Goal: Task Accomplishment & Management: Complete application form

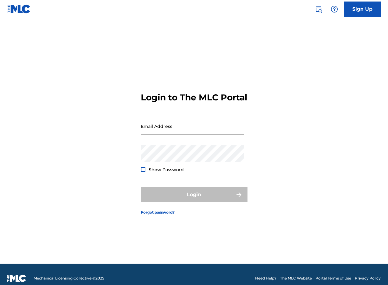
click at [180, 134] on input "Email Address" at bounding box center [192, 125] width 103 height 17
click at [182, 133] on input "Email Address" at bounding box center [192, 125] width 103 height 17
type input "[EMAIL_ADDRESS][DOMAIN_NAME]"
click at [184, 168] on div "Password Show Password" at bounding box center [192, 158] width 103 height 27
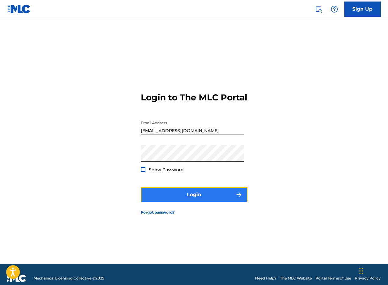
click at [183, 197] on button "Login" at bounding box center [194, 194] width 107 height 15
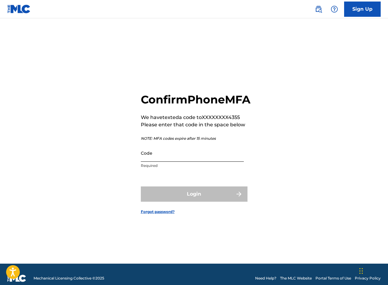
click at [175, 158] on input "Code" at bounding box center [192, 152] width 103 height 17
paste input "542744"
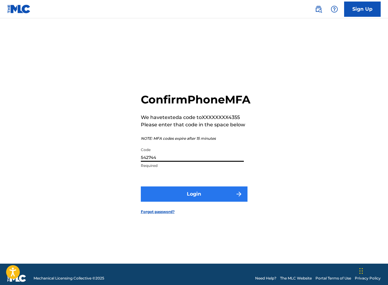
type input "542744"
click at [189, 202] on button "Login" at bounding box center [194, 193] width 107 height 15
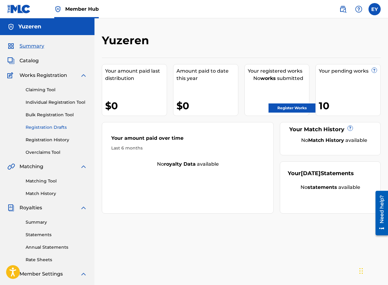
click at [36, 126] on link "Registration Drafts" at bounding box center [57, 127] width 62 height 6
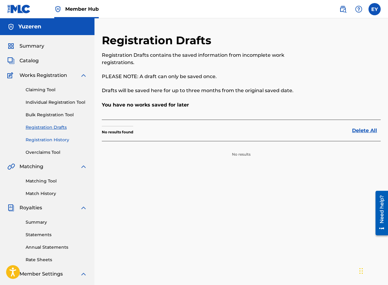
click at [40, 139] on link "Registration History" at bounding box center [57, 140] width 62 height 6
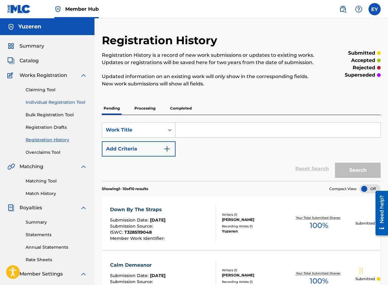
click at [68, 105] on link "Individual Registration Tool" at bounding box center [57, 102] width 62 height 6
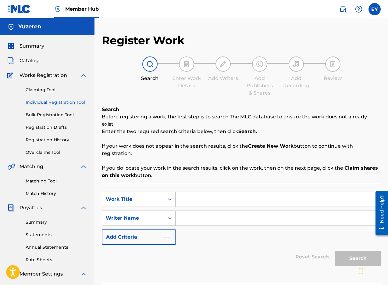
click at [216, 211] on input "Search Form" at bounding box center [278, 218] width 205 height 15
click at [213, 199] on input "Search Form" at bounding box center [278, 199] width 205 height 15
click at [203, 192] on input "Search Form" at bounding box center [278, 199] width 205 height 15
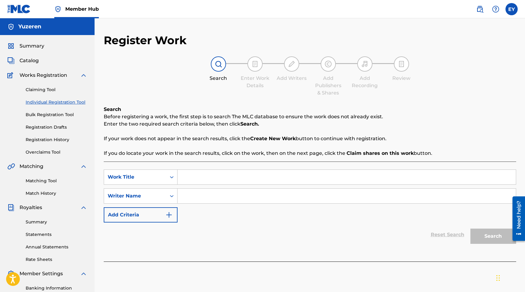
click at [191, 176] on input "Search Form" at bounding box center [347, 177] width 338 height 15
type input "Alien Baby"
click at [229, 202] on input "Search Form" at bounding box center [347, 196] width 338 height 15
type input "[PERSON_NAME]"
click at [388, 249] on div "SearchWithCriteria025f0e6b-4231-4ffc-a135-dd792a4b3e6e Work Title Alien Baby Se…" at bounding box center [310, 212] width 413 height 100
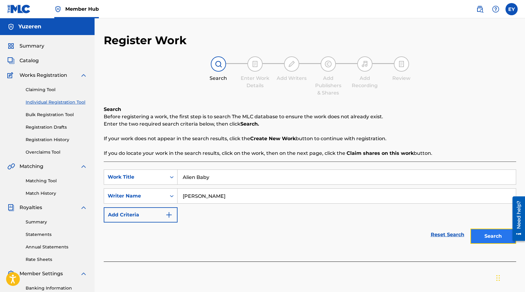
click at [388, 232] on button "Search" at bounding box center [493, 236] width 46 height 15
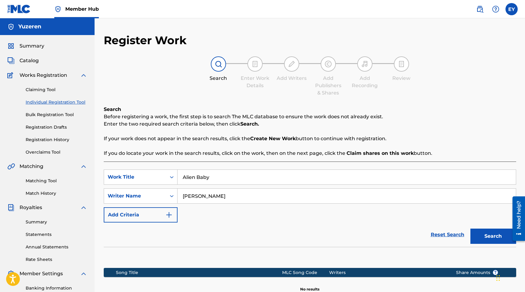
scroll to position [86, 0]
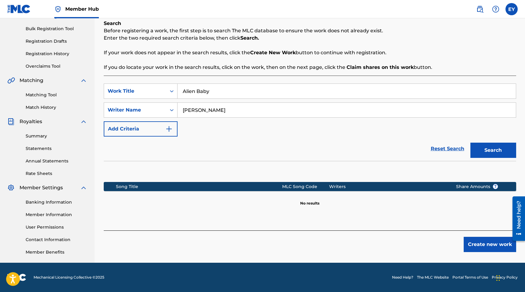
click at [388, 253] on div "Register Work Search Enter Work Details Add Writers Add Publishers & Shares Add…" at bounding box center [309, 105] width 427 height 315
click at [388, 247] on button "Create new work" at bounding box center [490, 244] width 52 height 15
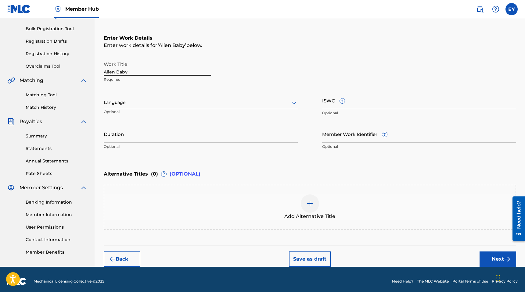
click at [194, 70] on input "Alien Baby" at bounding box center [157, 66] width 107 height 17
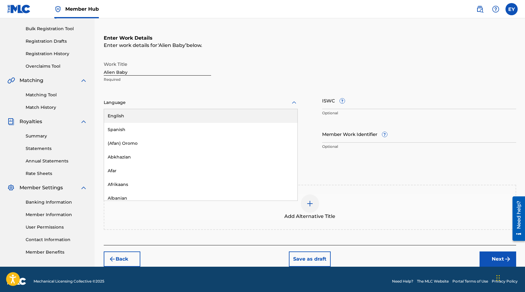
click at [172, 101] on div at bounding box center [201, 103] width 194 height 8
click at [157, 115] on div "English" at bounding box center [200, 116] width 193 height 14
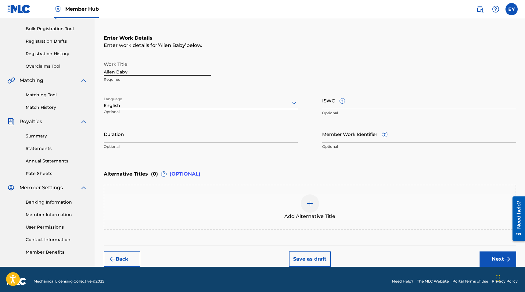
click at [192, 69] on input "Alien Baby" at bounding box center [157, 66] width 107 height 17
click at [190, 69] on input "Alien Baby" at bounding box center [157, 66] width 107 height 17
click at [203, 204] on div "Add Alternative Title" at bounding box center [309, 208] width 411 height 26
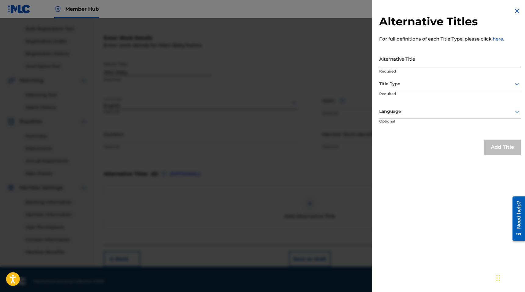
click at [388, 59] on input "Alternative Title" at bounding box center [450, 58] width 142 height 17
type input "Alien Baby (feat. [PERSON_NAME])"
click at [388, 83] on div at bounding box center [450, 84] width 142 height 8
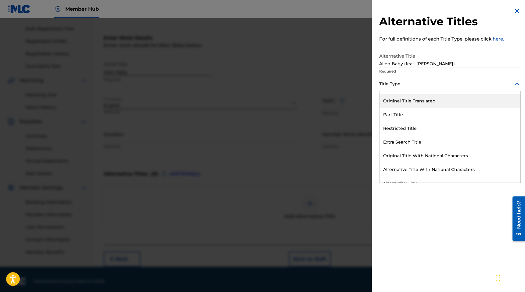
scroll to position [59, 0]
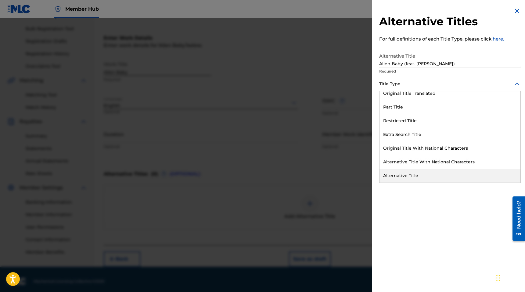
click at [388, 178] on div "Alternative Title" at bounding box center [450, 176] width 141 height 14
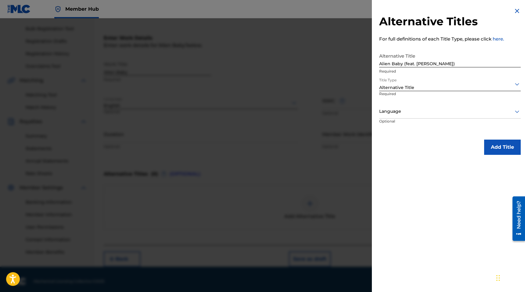
click at [388, 108] on div at bounding box center [450, 112] width 142 height 8
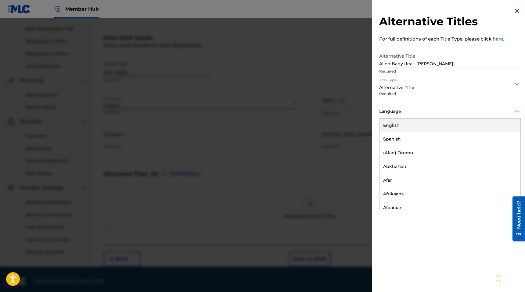
click at [388, 124] on div "English" at bounding box center [450, 126] width 141 height 14
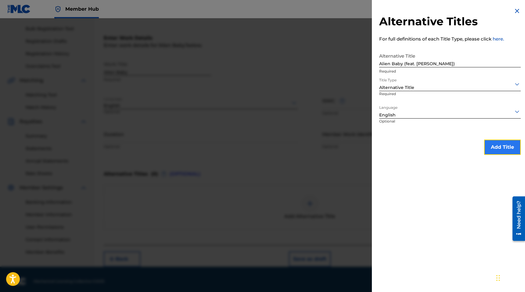
click at [388, 146] on button "Add Title" at bounding box center [502, 147] width 37 height 15
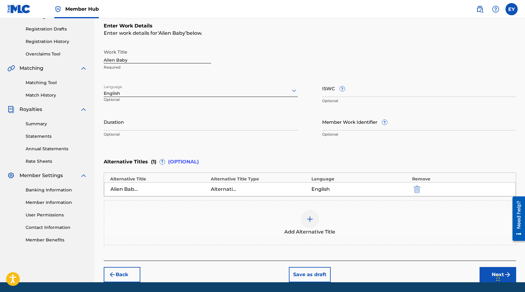
scroll to position [99, 0]
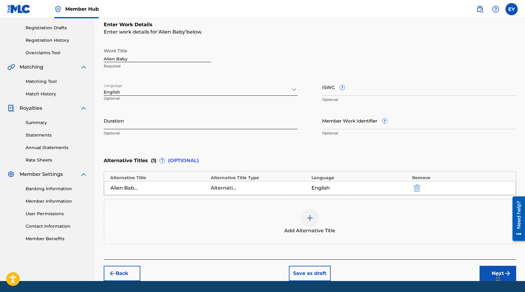
click at [167, 122] on input "Duration" at bounding box center [201, 120] width 194 height 17
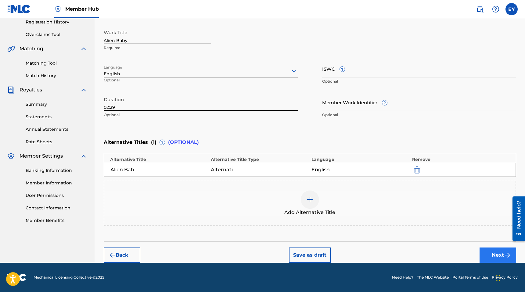
type input "02:29"
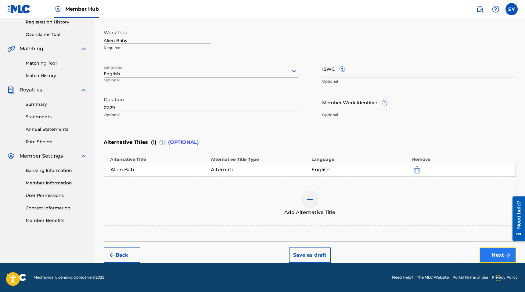
click at [388, 258] on button "Next" at bounding box center [498, 255] width 37 height 15
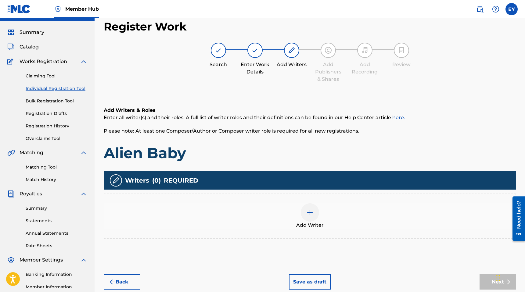
scroll to position [7, 0]
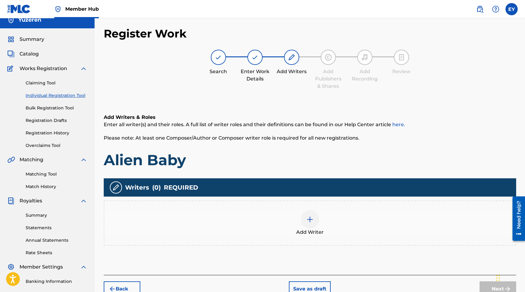
click at [308, 216] on img at bounding box center [309, 219] width 7 height 7
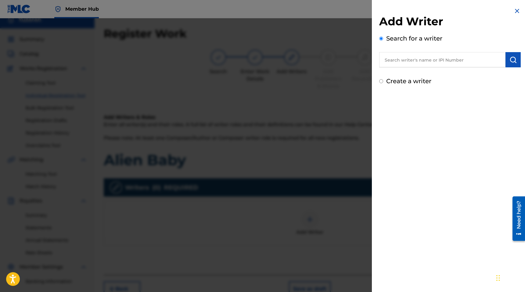
click at [388, 63] on input "text" at bounding box center [442, 59] width 126 height 15
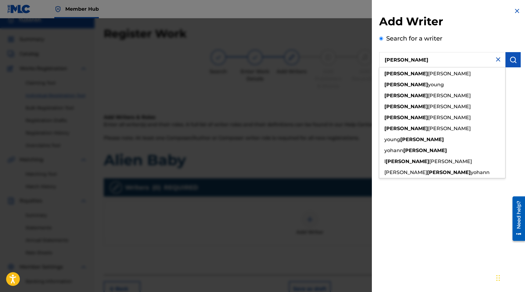
type input "[PERSON_NAME]"
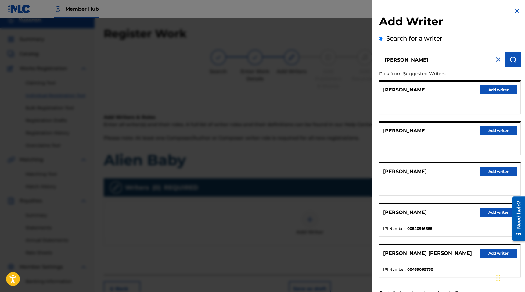
scroll to position [24, 0]
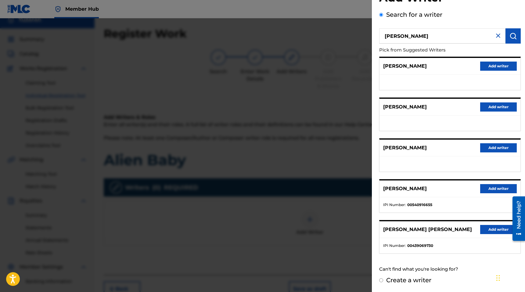
click at [388, 280] on label "Create a writer" at bounding box center [408, 280] width 45 height 7
radio input "true"
click at [383, 280] on input "Create a writer" at bounding box center [381, 281] width 4 height 4
radio input "false"
radio input "true"
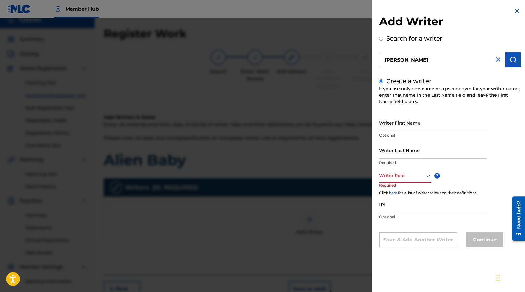
scroll to position [86, 0]
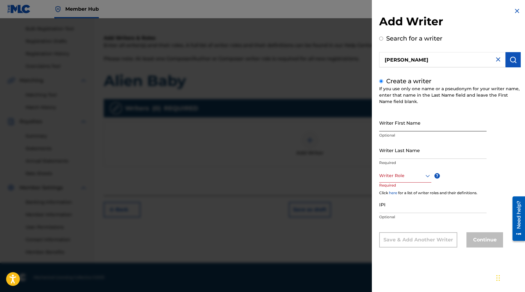
click at [388, 128] on input "Writer First Name" at bounding box center [432, 122] width 107 height 17
type input "[PERSON_NAME]"
type input "Yu"
click at [388, 176] on div at bounding box center [405, 176] width 52 height 8
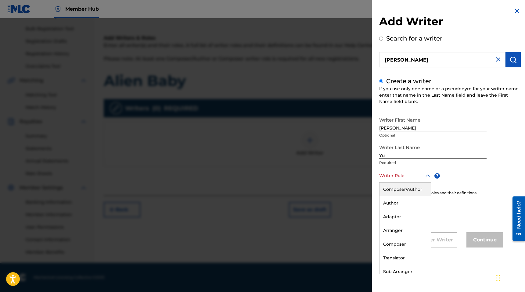
click at [388, 189] on div "Composer/Author" at bounding box center [406, 190] width 52 height 14
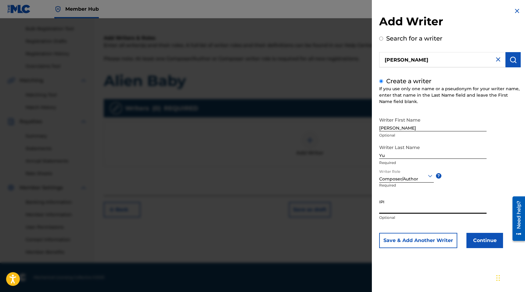
click at [388, 205] on input "IPI" at bounding box center [432, 204] width 107 height 17
paste input "T3332056261"
type input "T3332056261"
paste input "1257346345"
type input "1257346345"
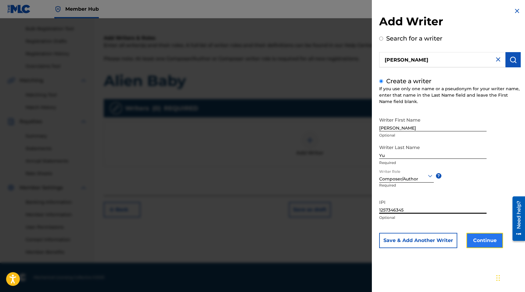
click at [388, 243] on button "Continue" at bounding box center [485, 240] width 37 height 15
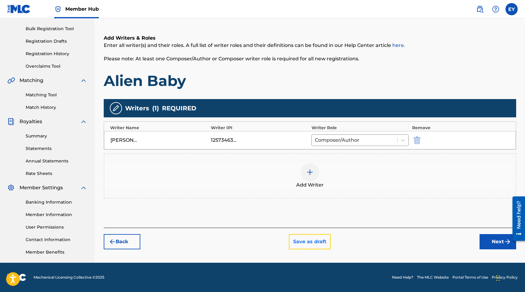
click at [315, 244] on button "Save as draft" at bounding box center [310, 241] width 42 height 15
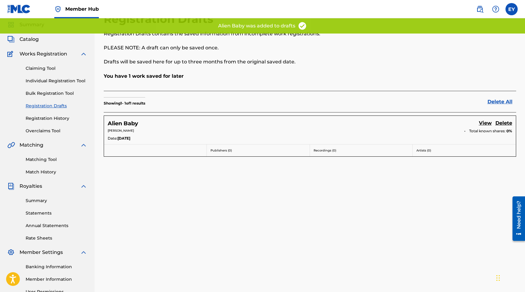
scroll to position [23, 0]
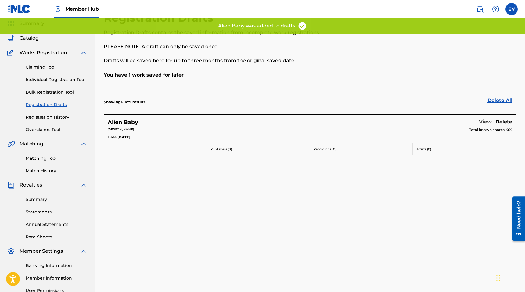
click at [388, 123] on link "View" at bounding box center [485, 122] width 13 height 8
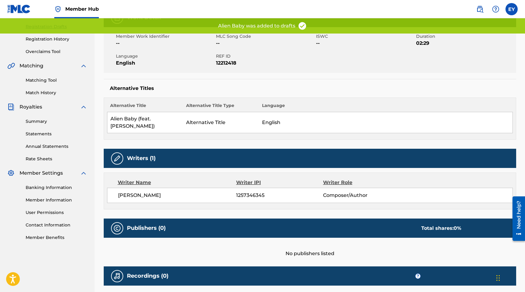
scroll to position [145, 0]
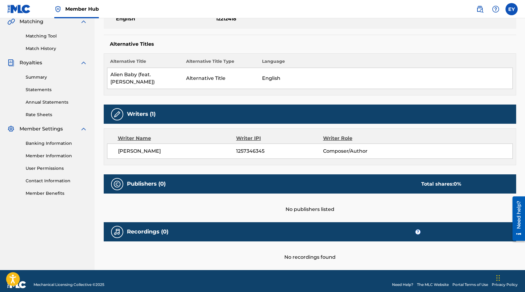
click at [295, 203] on div "No publishers listed" at bounding box center [310, 204] width 413 height 20
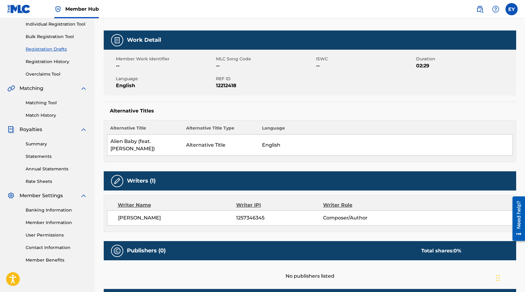
scroll to position [0, 0]
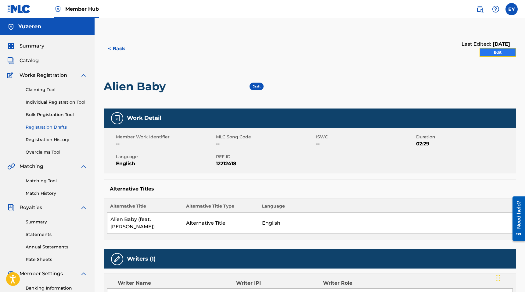
click at [388, 50] on link "Edit" at bounding box center [498, 52] width 37 height 9
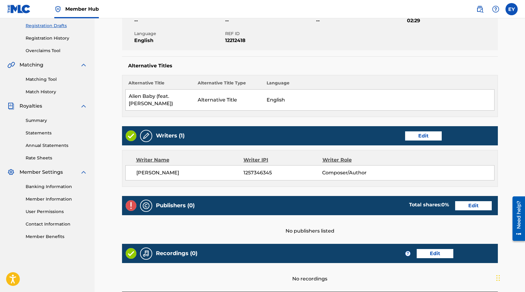
scroll to position [154, 0]
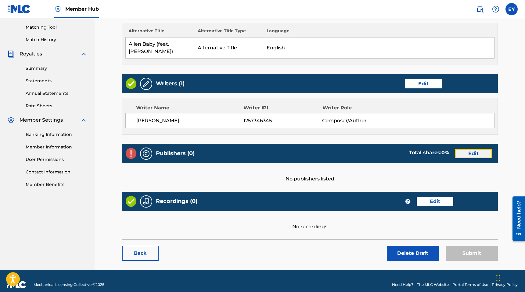
click at [388, 149] on link "Edit" at bounding box center [473, 153] width 37 height 9
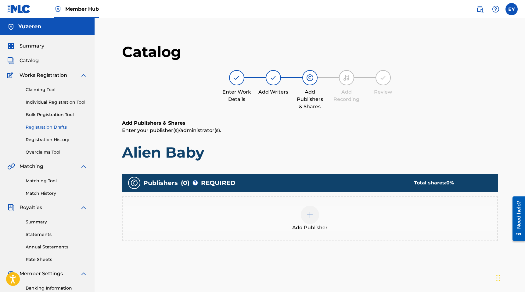
click at [321, 216] on div "Add Publisher" at bounding box center [310, 219] width 375 height 26
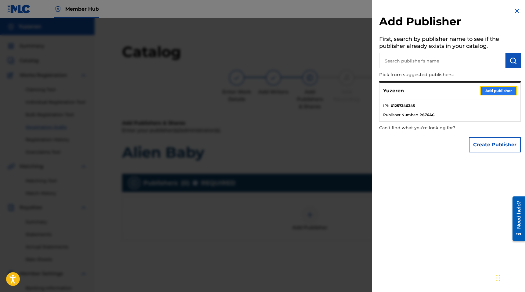
click at [388, 95] on button "Add publisher" at bounding box center [498, 90] width 37 height 9
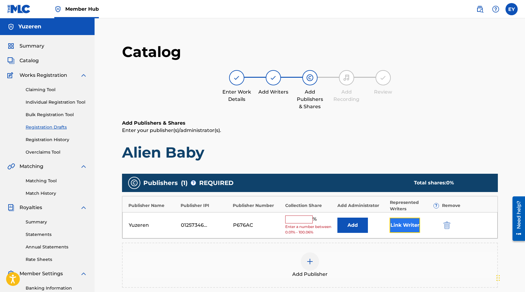
click at [388, 229] on button "Link Writer" at bounding box center [405, 225] width 31 height 15
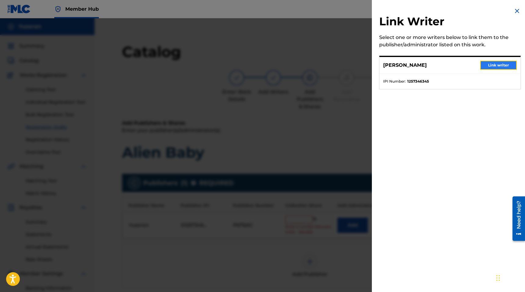
click at [388, 66] on button "Link writer" at bounding box center [498, 65] width 37 height 9
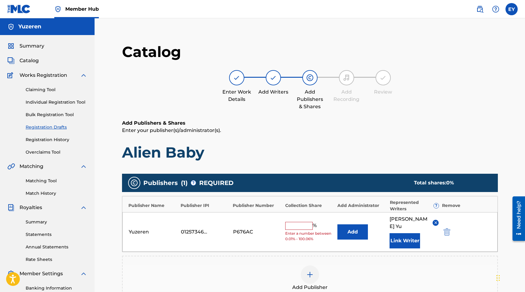
click at [293, 223] on input "text" at bounding box center [298, 226] width 27 height 8
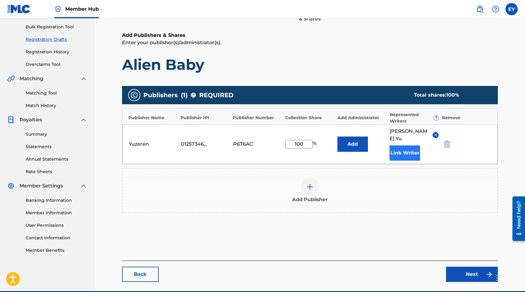
scroll to position [109, 0]
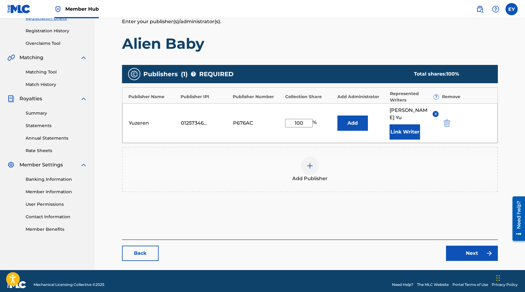
type input "100"
click at [388, 220] on div "Add Publishers & Shares Enter your publisher(s)/administrator(s). Alien Baby Pu…" at bounding box center [310, 125] width 376 height 229
click at [388, 247] on link "Next" at bounding box center [472, 253] width 52 height 15
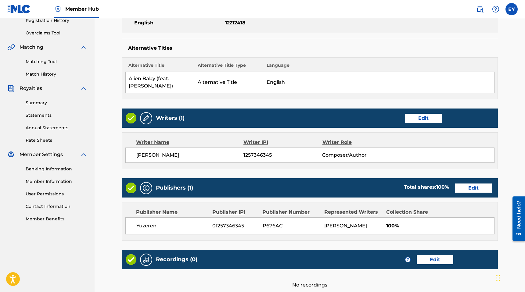
scroll to position [177, 0]
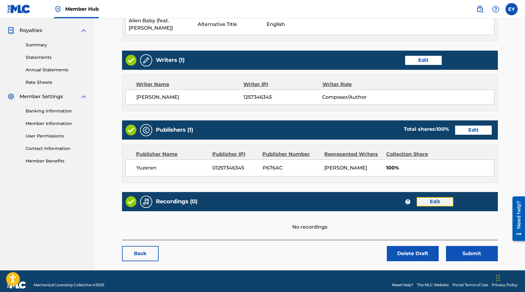
click at [388, 197] on link "Edit" at bounding box center [435, 201] width 37 height 9
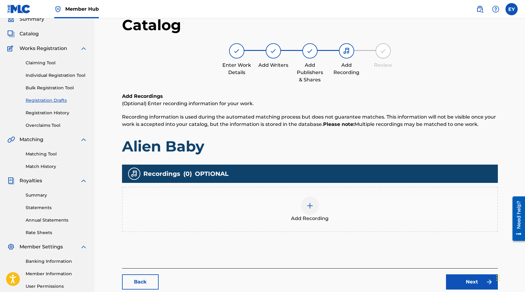
scroll to position [31, 0]
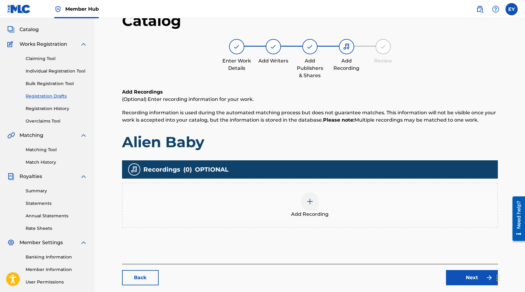
click at [312, 214] on span "Add Recording" at bounding box center [310, 214] width 38 height 7
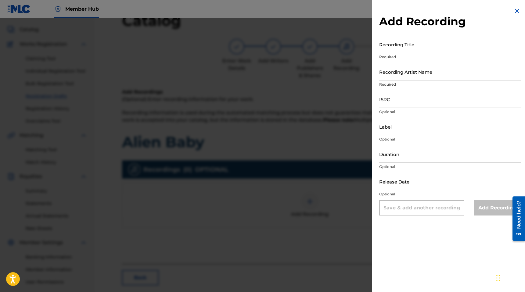
click at [388, 48] on input "Recording Title" at bounding box center [450, 44] width 142 height 17
type input "Alien Baby"
click at [388, 72] on input "Recording Artist Name" at bounding box center [450, 71] width 142 height 17
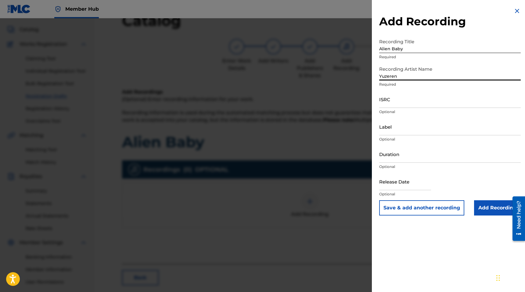
type input "Yuzeren"
paste input "QZRP52526713"
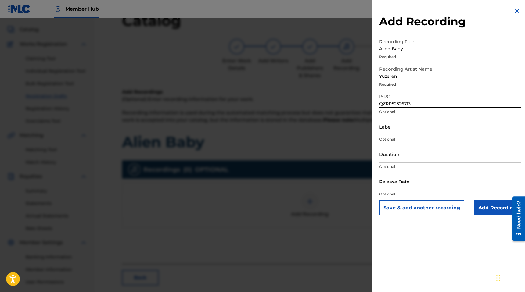
type input "QZRP52526713"
click at [388, 129] on input "Label" at bounding box center [450, 126] width 142 height 17
type input "BLů"
click at [388, 158] on input "Duration" at bounding box center [450, 154] width 142 height 17
type input "02:29"
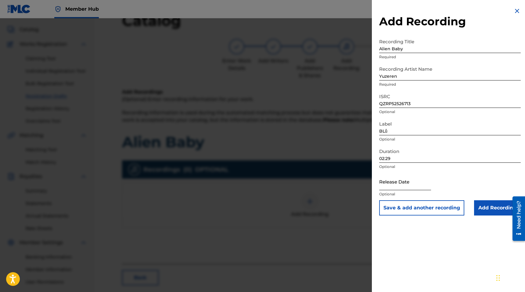
click at [388, 189] on input "text" at bounding box center [405, 181] width 52 height 17
select select "8"
select select "2025"
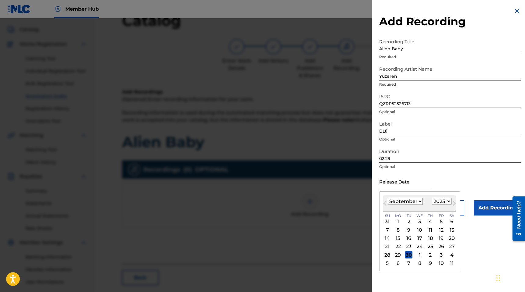
click at [388, 177] on div "Release Date Previous Month Next Month [DATE] January February March April May …" at bounding box center [450, 186] width 142 height 27
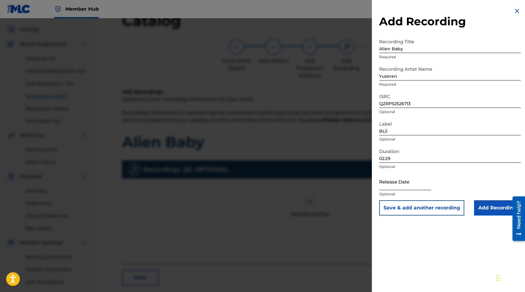
click at [388, 180] on input "text" at bounding box center [405, 181] width 52 height 17
select select "8"
select select "2025"
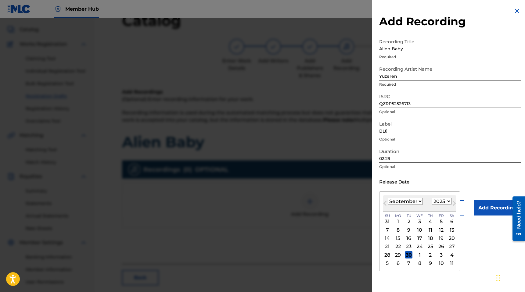
type input "[DATE]"
select select "4"
select select "2024"
click at [388, 254] on div "30" at bounding box center [430, 254] width 7 height 7
type input "[DATE]"
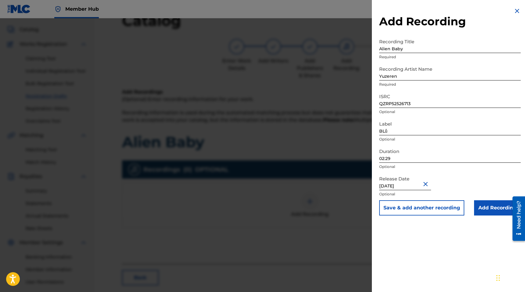
click at [388, 185] on input "[DATE]" at bounding box center [405, 181] width 52 height 17
select select "4"
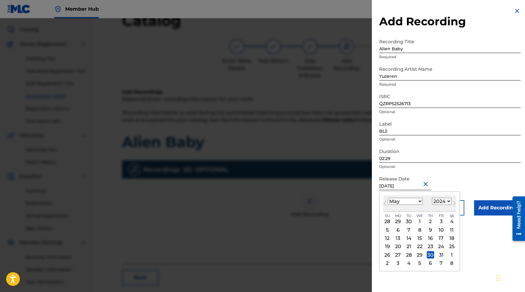
click at [388, 201] on select "1899 1900 1901 1902 1903 1904 1905 1906 1907 1908 1909 1910 1911 1912 1913 1914…" at bounding box center [442, 201] width 20 height 7
select select "2025"
click at [388, 198] on select "1899 1900 1901 1902 1903 1904 1905 1906 1907 1908 1909 1910 1911 1912 1913 1914…" at bounding box center [442, 201] width 20 height 7
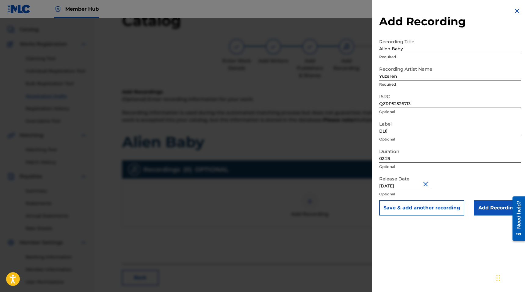
click at [388, 191] on div "Release Date [DATE] Optional" at bounding box center [450, 186] width 142 height 27
select select "4"
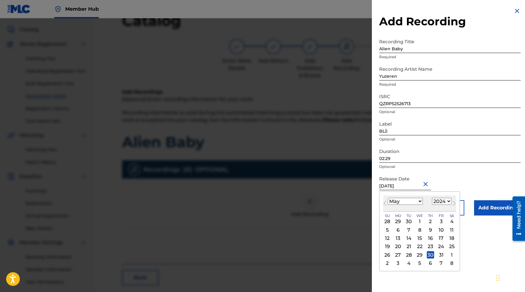
click at [388, 186] on input "[DATE]" at bounding box center [405, 181] width 52 height 17
click at [388, 203] on select "1899 1900 1901 1902 1903 1904 1905 1906 1907 1908 1909 1910 1911 1912 1913 1914…" at bounding box center [442, 201] width 20 height 7
select select "2025"
click at [388, 198] on select "1899 1900 1901 1902 1903 1904 1905 1906 1907 1908 1909 1910 1911 1912 1913 1914…" at bounding box center [442, 201] width 20 height 7
click at [388, 254] on div "30" at bounding box center [441, 254] width 7 height 7
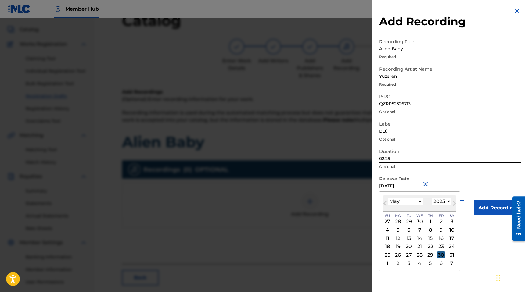
type input "[DATE]"
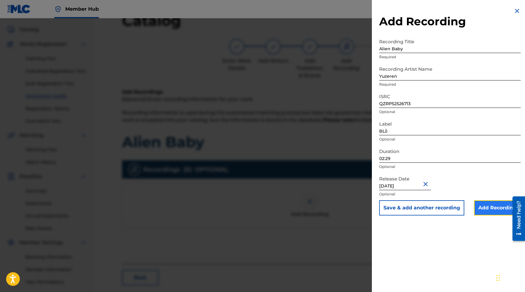
click at [388, 210] on input "Add Recording" at bounding box center [497, 207] width 47 height 15
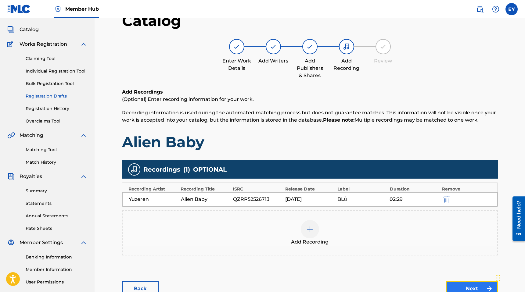
click at [388, 285] on link "Next" at bounding box center [472, 288] width 52 height 15
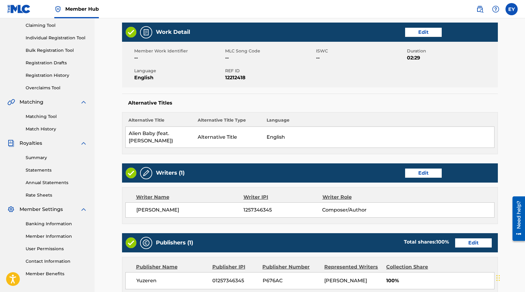
scroll to position [197, 0]
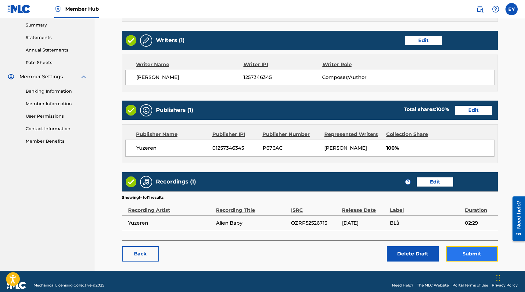
click at [388, 247] on button "Submit" at bounding box center [472, 254] width 52 height 15
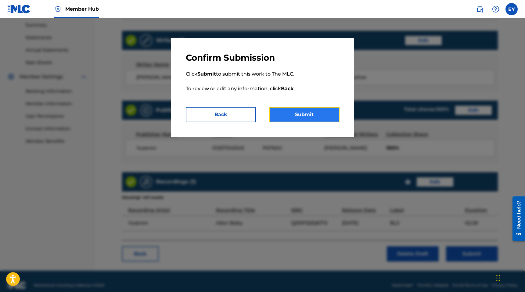
click at [333, 110] on button "Submit" at bounding box center [304, 114] width 70 height 15
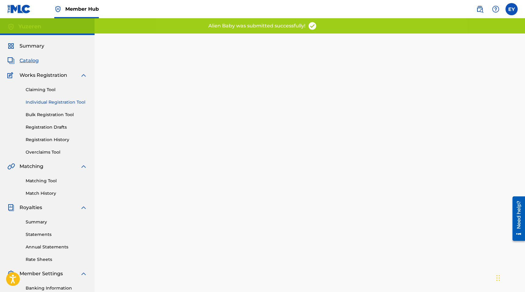
click at [55, 104] on link "Individual Registration Tool" at bounding box center [57, 102] width 62 height 6
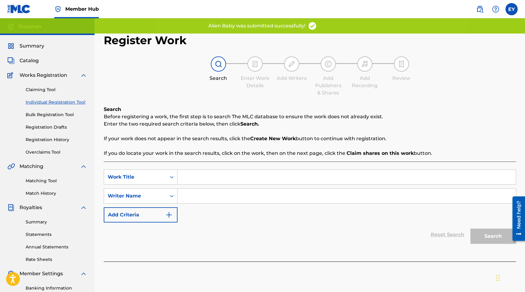
click at [213, 175] on input "Search Form" at bounding box center [347, 177] width 338 height 15
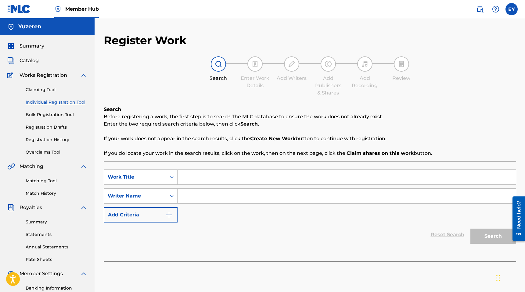
click at [204, 172] on input "Search Form" at bounding box center [347, 177] width 338 height 15
type input "Impulses"
click at [230, 190] on input "Search Form" at bounding box center [347, 196] width 338 height 15
type input "[PERSON_NAME]"
click at [388, 240] on button "Search" at bounding box center [493, 236] width 46 height 15
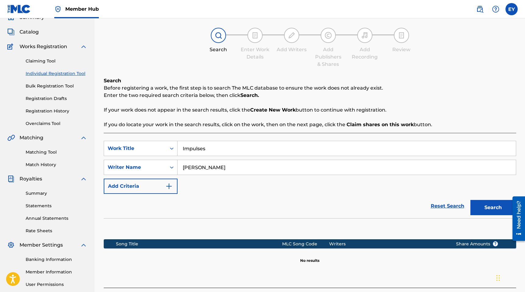
scroll to position [86, 0]
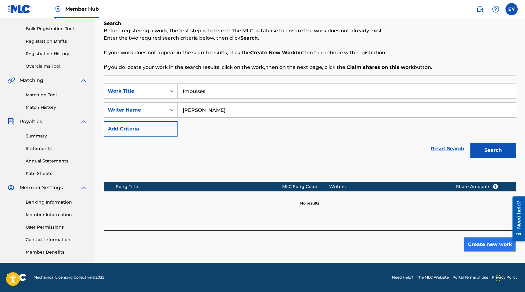
click at [388, 251] on button "Create new work" at bounding box center [490, 244] width 52 height 15
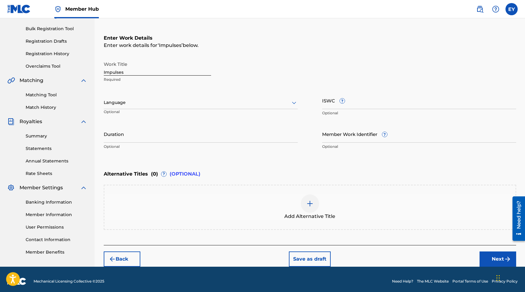
click at [179, 76] on div "Work Title Impulses Required" at bounding box center [157, 71] width 107 height 27
click at [164, 100] on div at bounding box center [201, 103] width 194 height 8
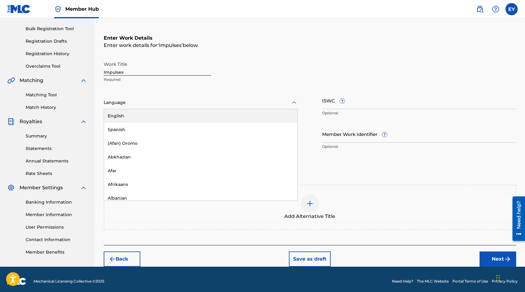
click at [155, 120] on div "English" at bounding box center [200, 116] width 193 height 14
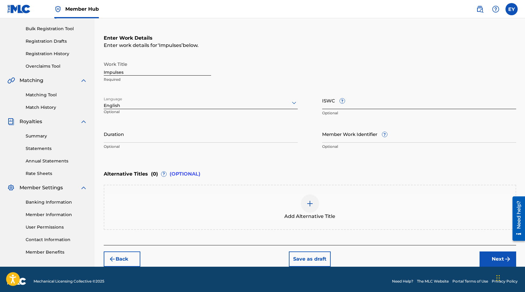
click at [379, 105] on input "ISWC ?" at bounding box center [419, 100] width 194 height 17
paste input "T3285097969"
type input "T3285097969"
click at [171, 130] on input "Duration" at bounding box center [201, 133] width 194 height 17
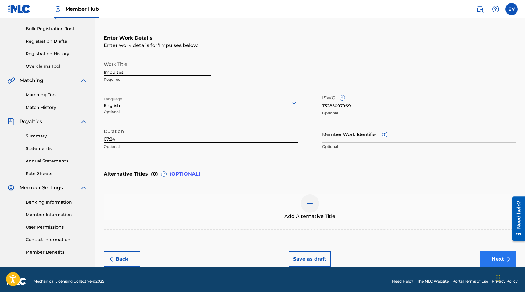
type input "07:24"
click at [388, 257] on button "Next" at bounding box center [498, 259] width 37 height 15
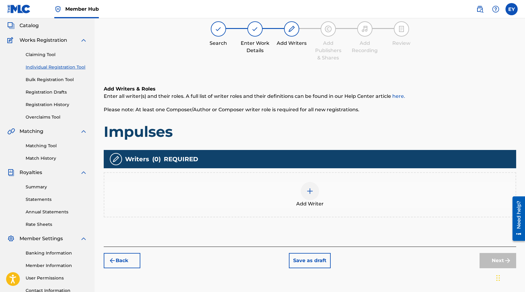
scroll to position [27, 0]
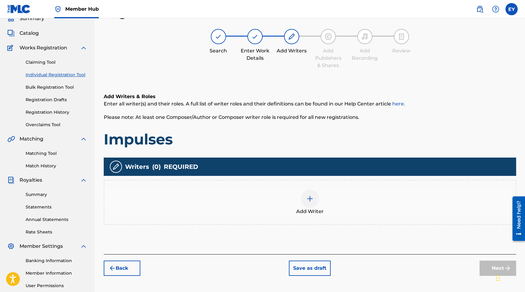
click at [323, 203] on div "Add Writer" at bounding box center [309, 203] width 411 height 26
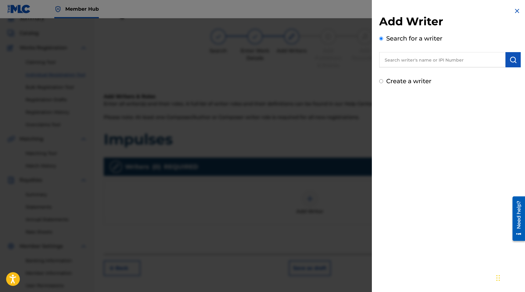
click at [388, 85] on div "Create a writer" at bounding box center [450, 81] width 142 height 9
click at [388, 82] on label "Create a writer" at bounding box center [408, 80] width 45 height 7
radio input "true"
click at [383, 82] on input "Create a writer" at bounding box center [381, 81] width 4 height 4
radio input "false"
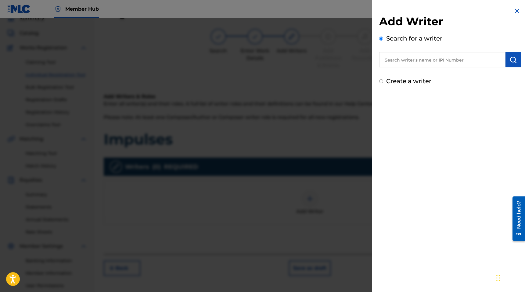
radio input "true"
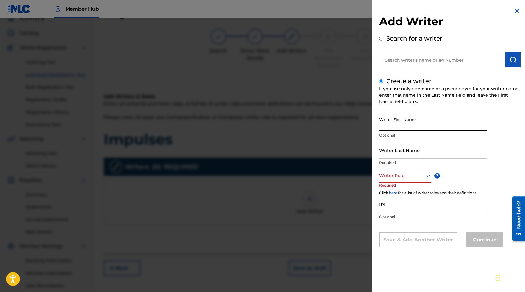
click at [388, 122] on input "Writer First Name" at bounding box center [432, 122] width 107 height 17
type input "[PERSON_NAME]"
type input "Yu"
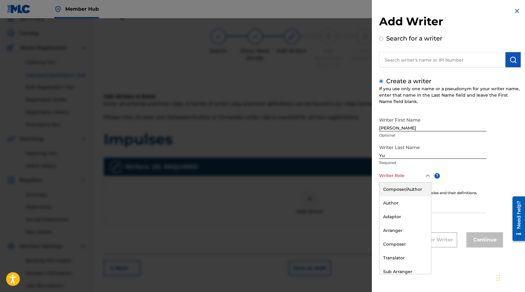
click at [388, 178] on div at bounding box center [405, 176] width 52 height 8
click at [388, 188] on div "Composer/Author" at bounding box center [406, 190] width 52 height 14
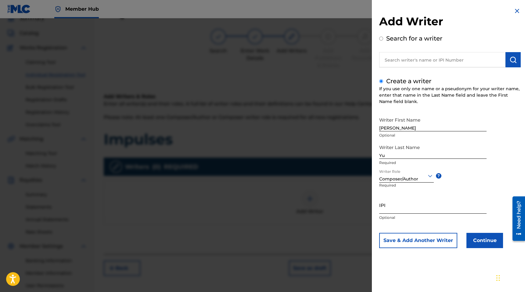
click at [388, 205] on input "IPI" at bounding box center [432, 204] width 107 height 17
paste input "1257346345"
type input "1257346345"
click at [388, 235] on button "Continue" at bounding box center [485, 240] width 37 height 15
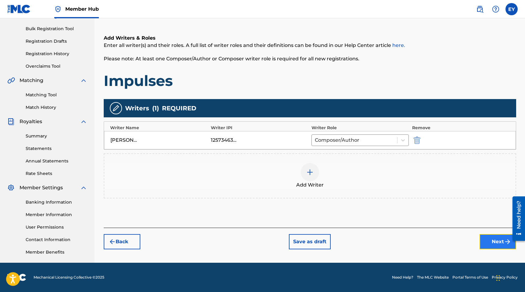
click at [388, 240] on button "Next" at bounding box center [498, 241] width 37 height 15
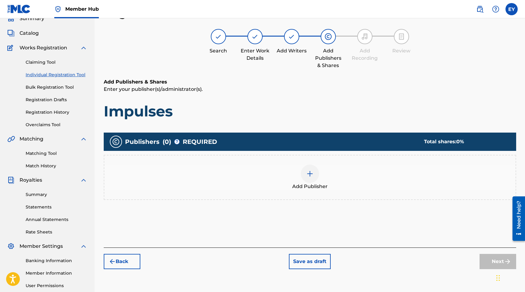
click at [310, 166] on div at bounding box center [310, 174] width 18 height 18
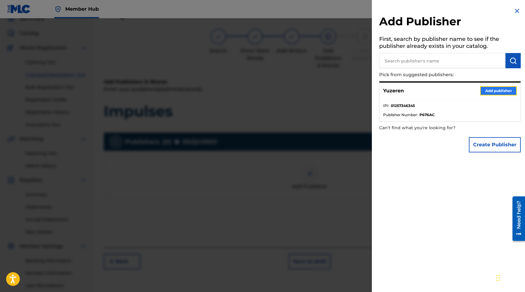
click at [388, 89] on button "Add publisher" at bounding box center [498, 90] width 37 height 9
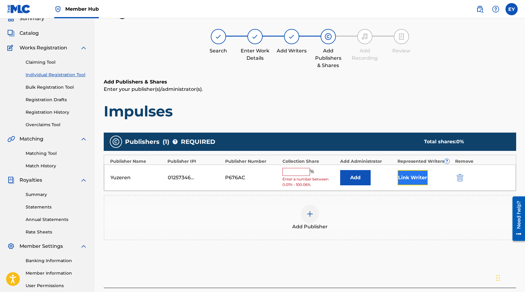
click at [388, 177] on button "Link Writer" at bounding box center [413, 177] width 31 height 15
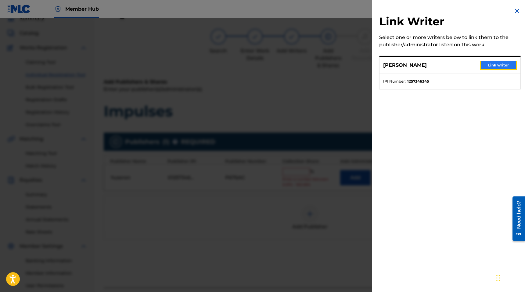
click at [388, 68] on button "Link writer" at bounding box center [498, 65] width 37 height 9
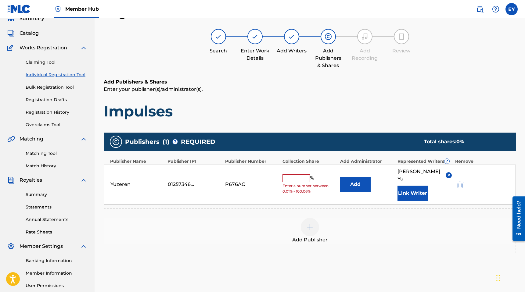
click at [305, 169] on div "Yuzeren 01257346345 P676AC % Enter a number between 0.01% - 100.06% Add [PERSON…" at bounding box center [310, 185] width 412 height 40
click at [303, 175] on input "text" at bounding box center [296, 179] width 27 height 8
type input "100"
click at [388, 227] on div "Add Publisher" at bounding box center [309, 231] width 411 height 26
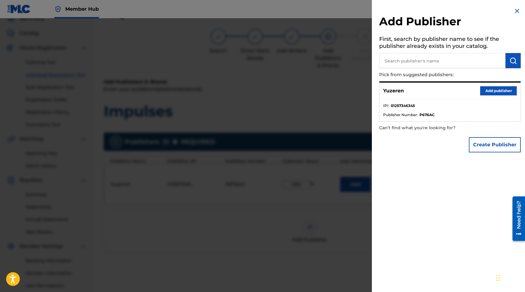
click at [388, 14] on img at bounding box center [517, 10] width 7 height 7
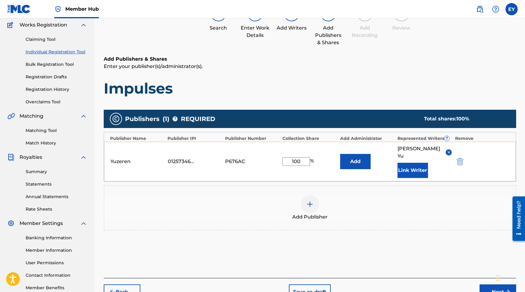
scroll to position [86, 0]
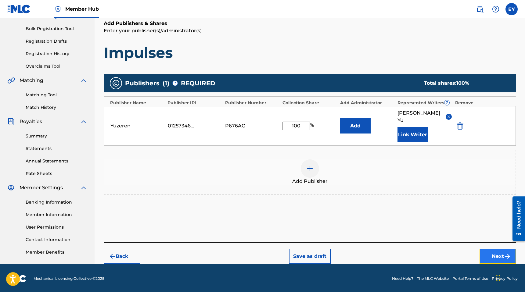
click at [388, 254] on button "Next" at bounding box center [498, 256] width 37 height 15
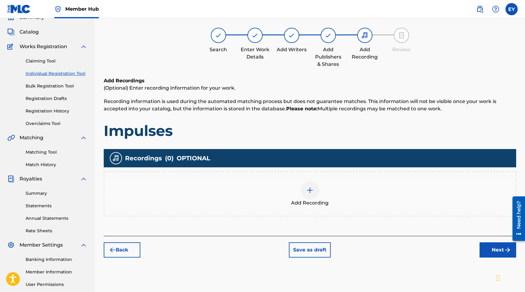
scroll to position [27, 0]
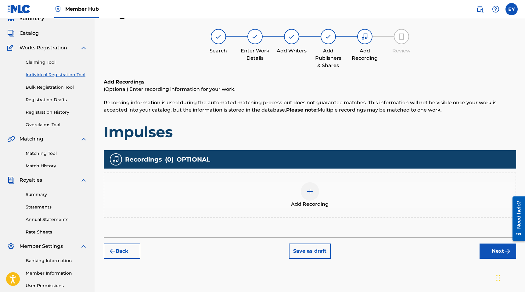
click at [303, 185] on div at bounding box center [310, 191] width 18 height 18
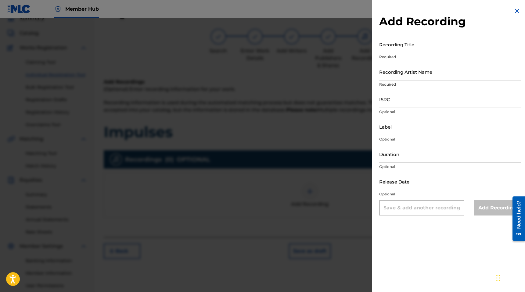
click at [388, 55] on p "Required" at bounding box center [450, 56] width 142 height 5
click at [388, 51] on input "Recording Title" at bounding box center [450, 44] width 142 height 17
type input "Impulses"
click at [388, 73] on input "Recording Artist Name" at bounding box center [450, 71] width 142 height 17
type input "Yuzeren"
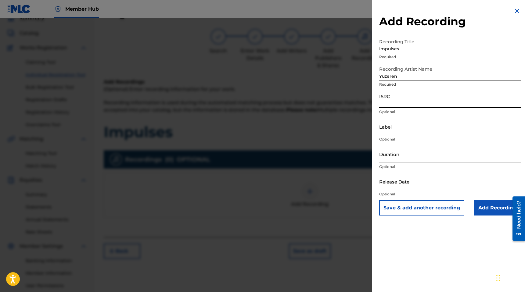
click at [388, 101] on input "ISRC" at bounding box center [450, 99] width 142 height 17
paste input "QZMEM2452728"
type input "QZMEM2452728"
click at [388, 129] on input "Label" at bounding box center [450, 126] width 142 height 17
type input "BLů"
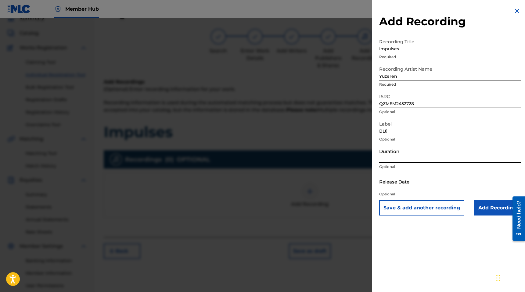
click at [388, 157] on input "Duration" at bounding box center [450, 154] width 142 height 17
type input "07:24"
click at [388, 187] on input "text" at bounding box center [405, 181] width 52 height 17
select select "8"
select select "2025"
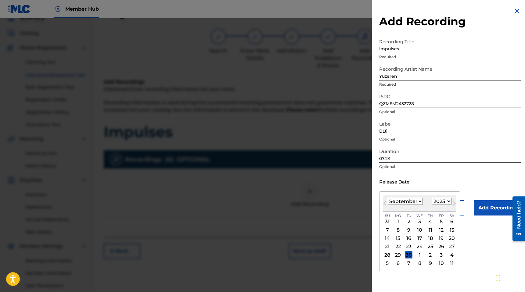
type input "[DATE]"
select select "4"
select select "2024"
click at [388, 245] on div "24" at bounding box center [441, 246] width 7 height 7
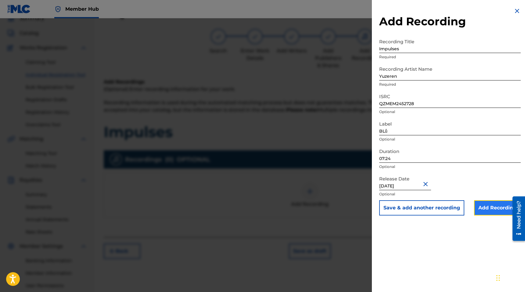
click at [388, 204] on input "Add Recording" at bounding box center [497, 207] width 47 height 15
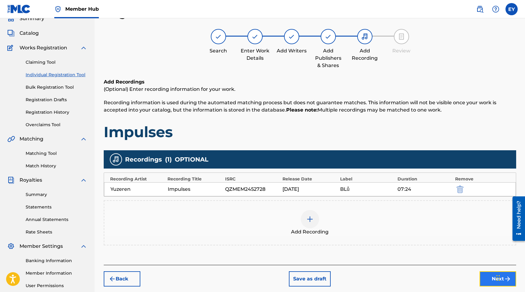
click at [388, 279] on button "Next" at bounding box center [498, 279] width 37 height 15
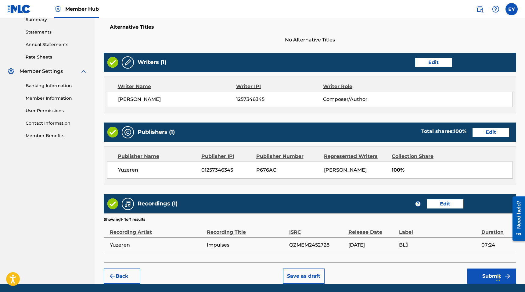
scroll to position [223, 0]
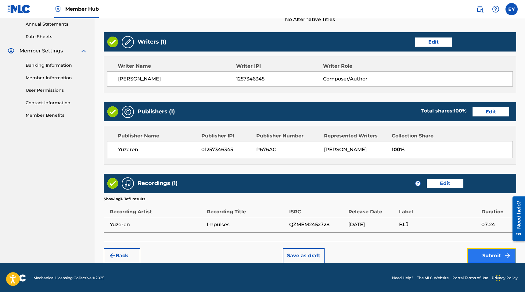
click at [388, 257] on button "Submit" at bounding box center [491, 255] width 49 height 15
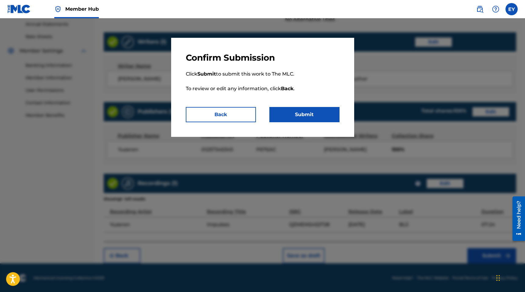
click at [317, 123] on div "Confirm Submission Click Submit to submit this work to The MLC. To review or ed…" at bounding box center [262, 87] width 183 height 99
click at [319, 113] on button "Submit" at bounding box center [304, 114] width 70 height 15
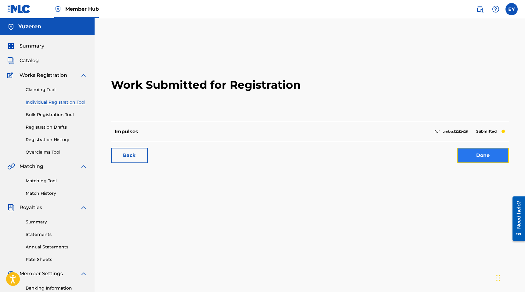
click at [388, 154] on link "Done" at bounding box center [483, 155] width 52 height 15
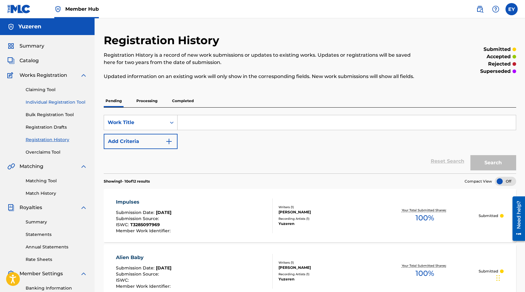
click at [54, 104] on link "Individual Registration Tool" at bounding box center [57, 102] width 62 height 6
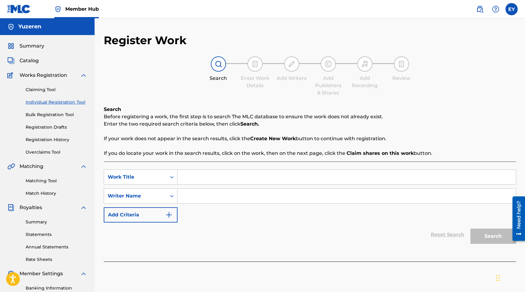
click at [280, 185] on div "Search Form" at bounding box center [347, 177] width 339 height 15
click at [281, 177] on input "Search Form" at bounding box center [347, 177] width 338 height 15
type input "Navy Mannequins"
click at [273, 200] on input "Search Form" at bounding box center [347, 196] width 338 height 15
click at [274, 197] on input "Search Form" at bounding box center [347, 196] width 338 height 15
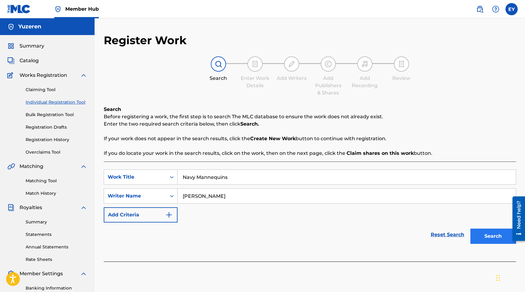
type input "[PERSON_NAME]"
click at [388, 234] on button "Search" at bounding box center [493, 236] width 46 height 15
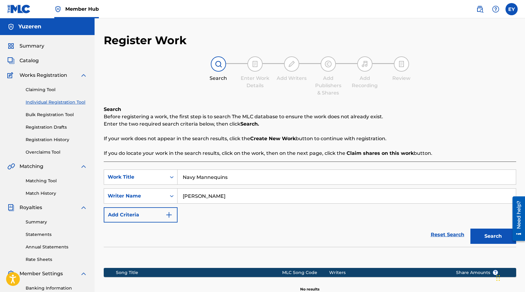
scroll to position [86, 0]
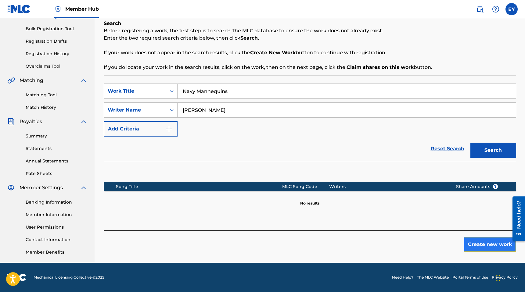
click at [388, 245] on button "Create new work" at bounding box center [490, 244] width 52 height 15
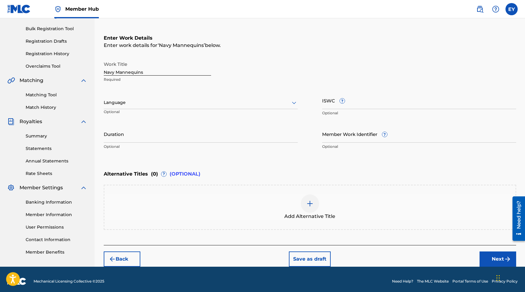
click at [179, 98] on div "Language" at bounding box center [201, 102] width 194 height 13
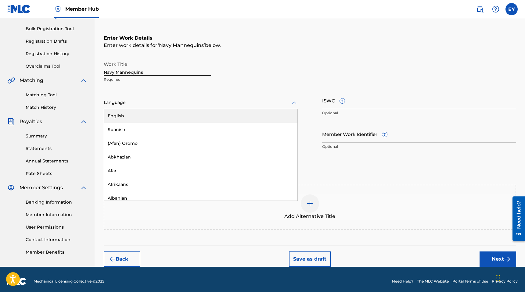
click at [177, 114] on div "English" at bounding box center [200, 116] width 193 height 14
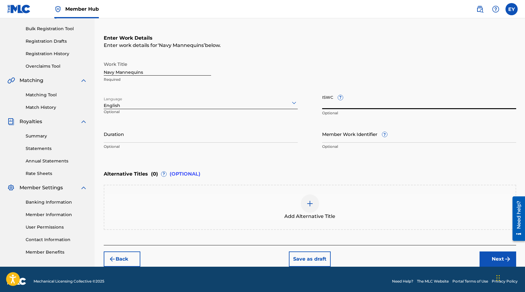
click at [344, 106] on input "ISWC ?" at bounding box center [419, 100] width 194 height 17
paste input "T3285098371"
type input "T3285098371"
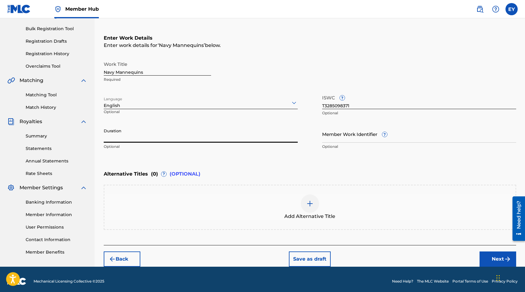
click at [264, 138] on input "Duration" at bounding box center [201, 133] width 194 height 17
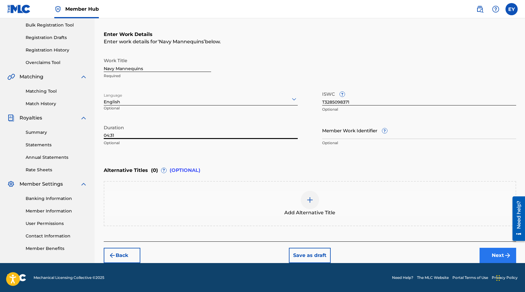
type input "04:31"
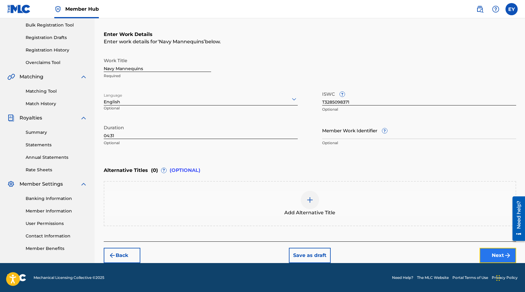
click at [388, 254] on button "Next" at bounding box center [498, 255] width 37 height 15
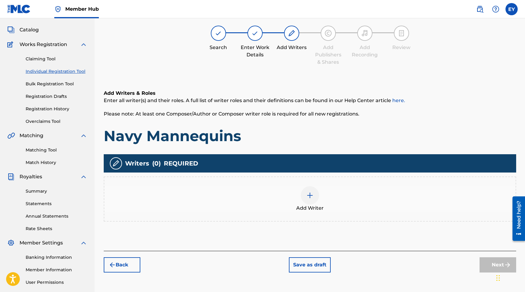
scroll to position [27, 0]
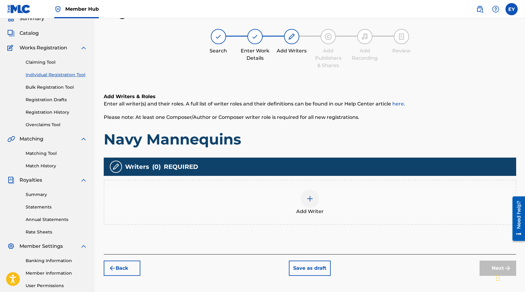
click at [318, 199] on div at bounding box center [310, 199] width 18 height 18
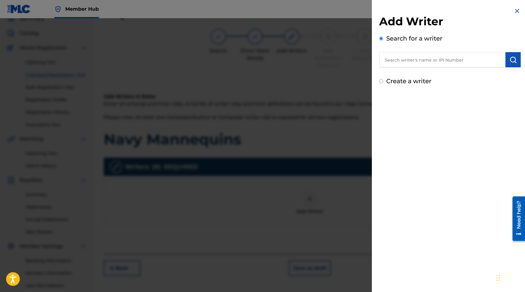
click at [388, 81] on label "Create a writer" at bounding box center [408, 80] width 45 height 7
radio input "true"
click at [383, 81] on input "Create a writer" at bounding box center [381, 81] width 4 height 4
radio input "false"
radio input "true"
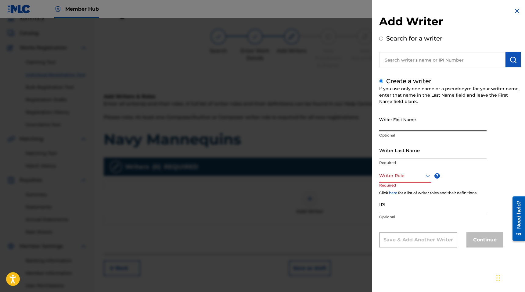
click at [388, 126] on input "Writer First Name" at bounding box center [432, 122] width 107 height 17
type input "[PERSON_NAME]"
type input "Yu"
click at [388, 172] on div at bounding box center [405, 176] width 52 height 8
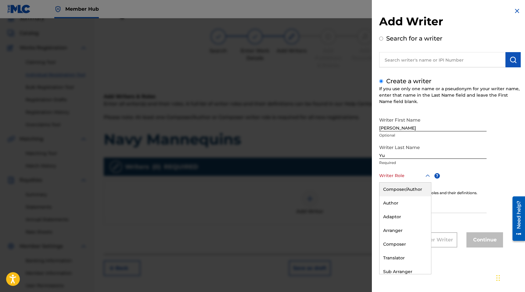
click at [388, 191] on div "Composer/Author" at bounding box center [406, 190] width 52 height 14
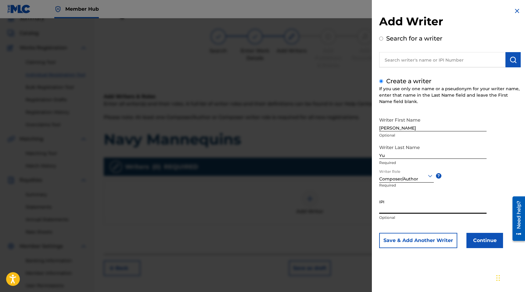
click at [388, 208] on input "IPI" at bounding box center [432, 204] width 107 height 17
paste input "1257346345"
type input "1257346345"
click at [388, 236] on button "Continue" at bounding box center [485, 240] width 37 height 15
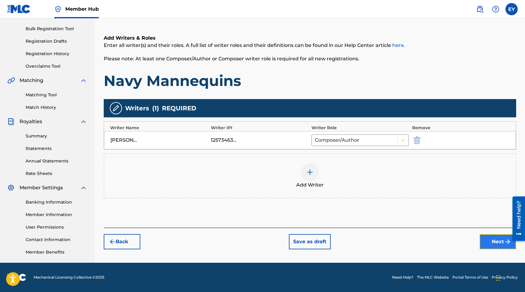
click at [388, 241] on button "Next" at bounding box center [498, 241] width 37 height 15
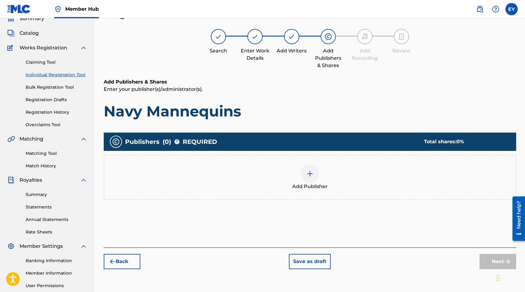
click at [312, 186] on span "Add Publisher" at bounding box center [309, 186] width 35 height 7
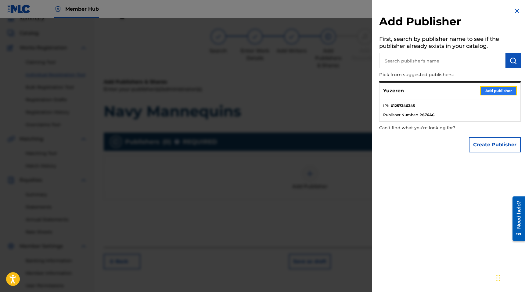
click at [388, 92] on button "Add publisher" at bounding box center [498, 90] width 37 height 9
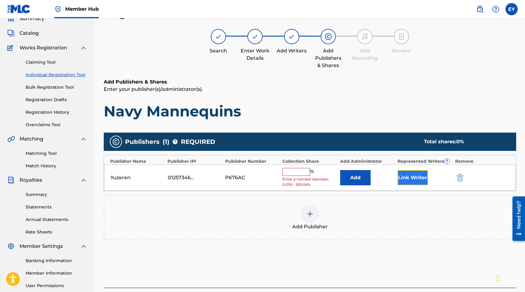
click at [388, 176] on button "Link Writer" at bounding box center [413, 177] width 31 height 15
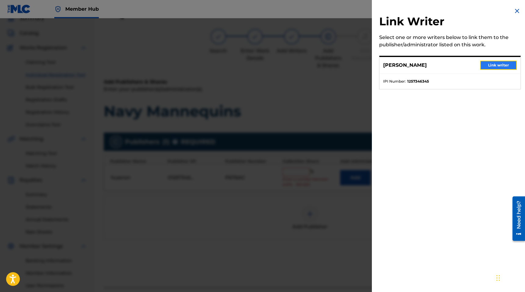
click at [388, 62] on button "Link writer" at bounding box center [498, 65] width 37 height 9
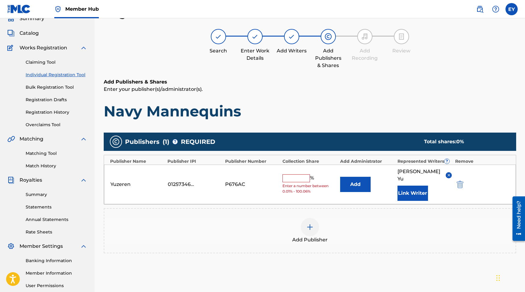
click at [301, 177] on input "text" at bounding box center [296, 179] width 27 height 8
type input "100"
click at [234, 234] on div "Add Publisher" at bounding box center [309, 231] width 411 height 26
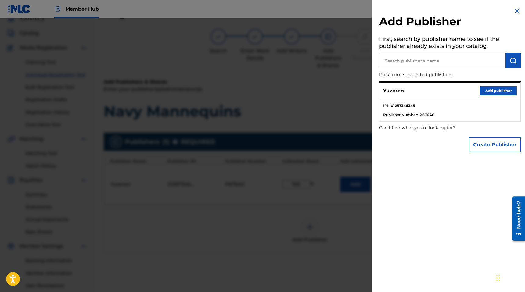
click at [388, 10] on img at bounding box center [517, 10] width 7 height 7
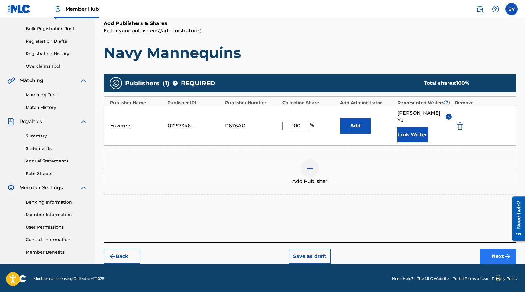
click at [388, 259] on div "Register Work Search Enter Work Details Add Writers Add Publishers & Shares Add…" at bounding box center [309, 106] width 427 height 317
click at [388, 253] on img "submit" at bounding box center [507, 256] width 7 height 7
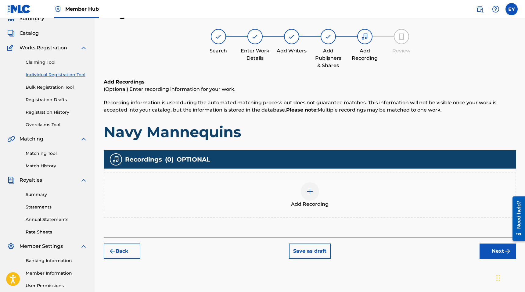
click at [312, 188] on img at bounding box center [309, 191] width 7 height 7
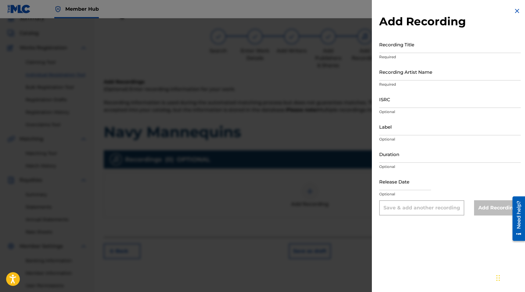
click at [388, 57] on p "Required" at bounding box center [450, 56] width 142 height 5
click at [388, 43] on input "Recording Title" at bounding box center [450, 44] width 142 height 17
type input "Navy Mannequins"
click at [388, 70] on input "Recording Artist Name" at bounding box center [450, 71] width 142 height 17
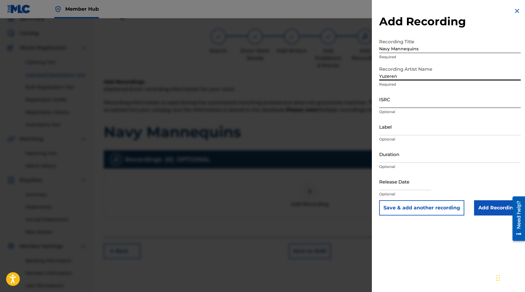
type input "Yuzeren"
click at [388, 99] on input "ISRC" at bounding box center [450, 99] width 142 height 17
paste input "QZMEM2452730"
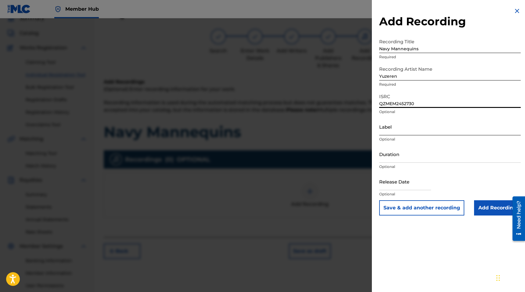
type input "QZMEM2452730"
click at [388, 132] on input "Label" at bounding box center [450, 126] width 142 height 17
type input "BLů"
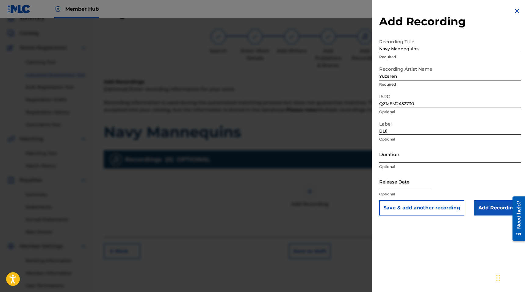
click at [388, 155] on input "Duration" at bounding box center [450, 154] width 142 height 17
type input "04:31"
click at [388, 184] on input "text" at bounding box center [405, 181] width 52 height 17
select select "8"
select select "2025"
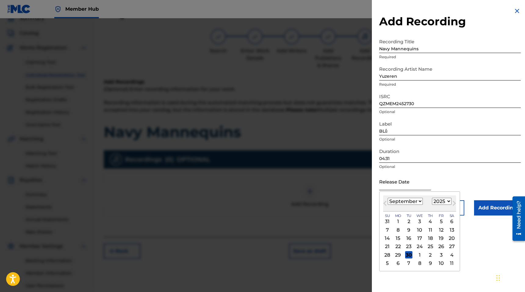
type input "[DATE]"
select select "4"
select select "2024"
click at [388, 247] on div "24" at bounding box center [441, 246] width 7 height 7
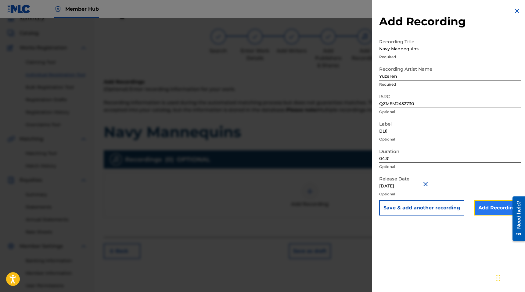
click at [388, 204] on input "Add Recording" at bounding box center [497, 207] width 47 height 15
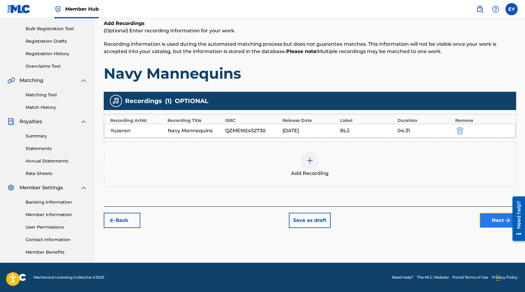
click at [388, 222] on button "Next" at bounding box center [498, 220] width 37 height 15
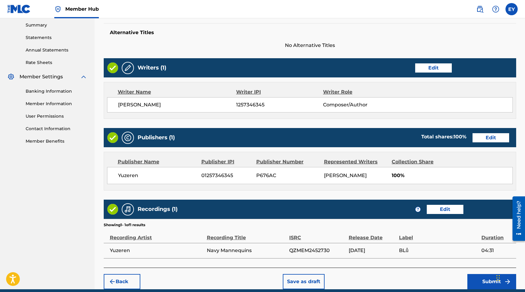
scroll to position [223, 0]
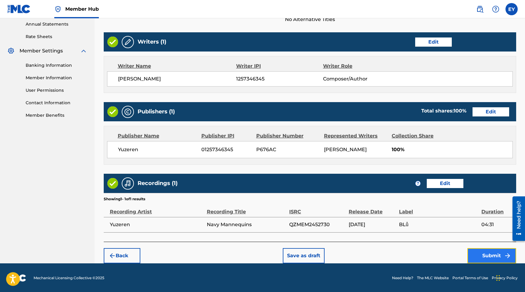
click at [388, 252] on button "Submit" at bounding box center [491, 255] width 49 height 15
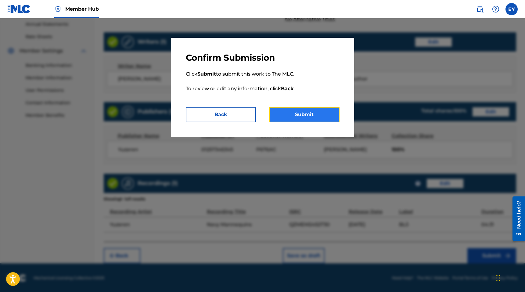
click at [324, 121] on button "Submit" at bounding box center [304, 114] width 70 height 15
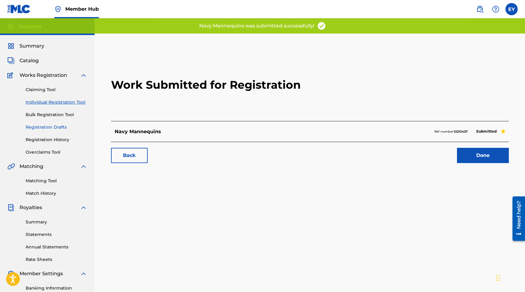
click at [55, 125] on link "Registration Drafts" at bounding box center [57, 127] width 62 height 6
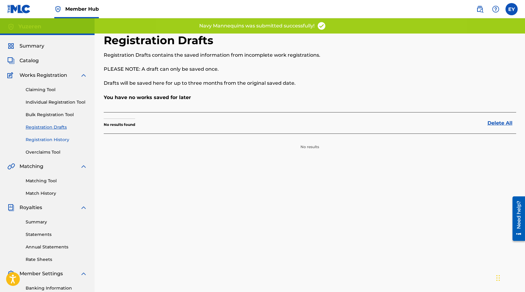
click at [56, 137] on link "Registration History" at bounding box center [57, 140] width 62 height 6
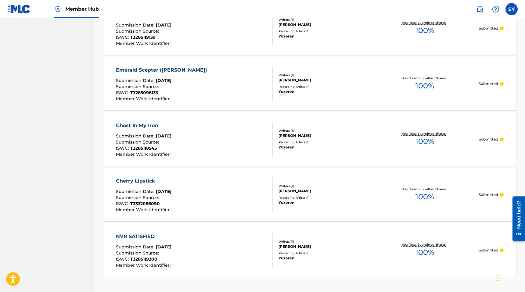
scroll to position [518, 0]
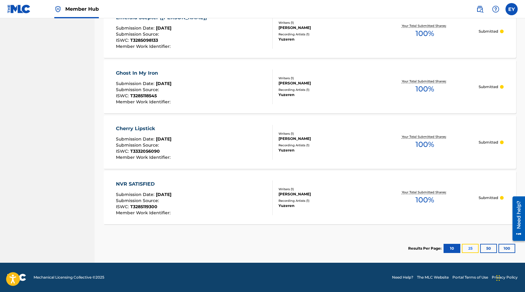
click at [388, 253] on button "25" at bounding box center [470, 248] width 17 height 9
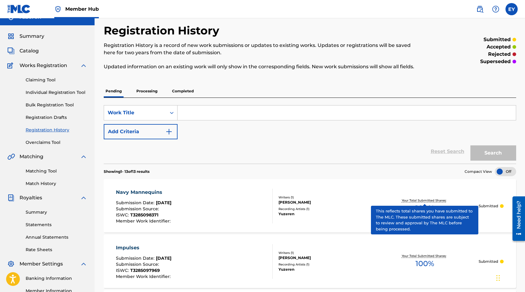
scroll to position [18, 0]
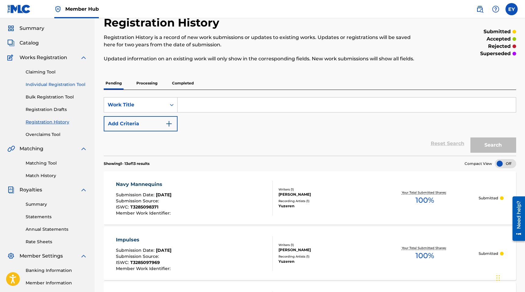
click at [61, 86] on link "Individual Registration Tool" at bounding box center [57, 84] width 62 height 6
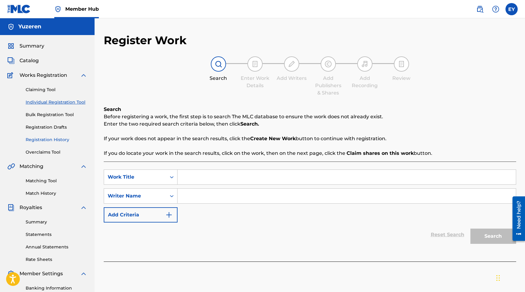
click at [55, 141] on link "Registration History" at bounding box center [57, 140] width 62 height 6
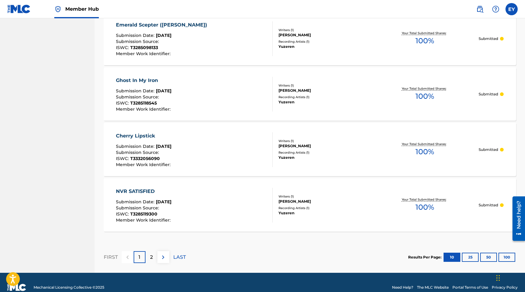
scroll to position [521, 0]
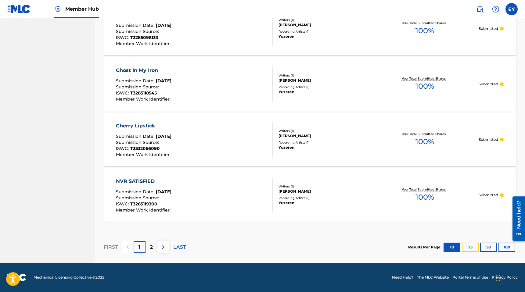
click at [388, 245] on button "25" at bounding box center [470, 247] width 17 height 9
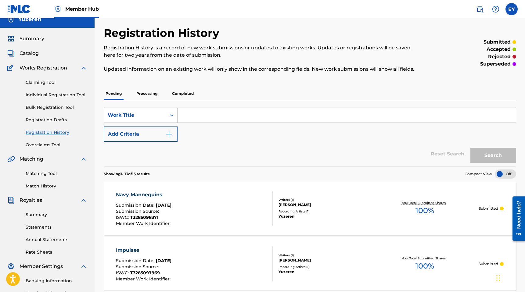
scroll to position [0, 0]
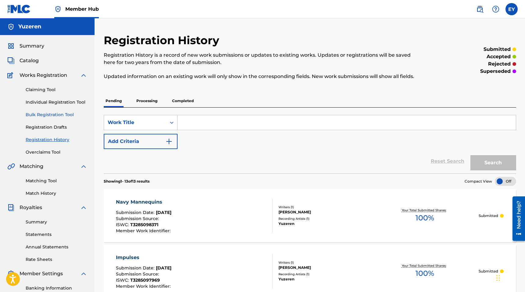
click at [57, 112] on link "Bulk Registration Tool" at bounding box center [57, 115] width 62 height 6
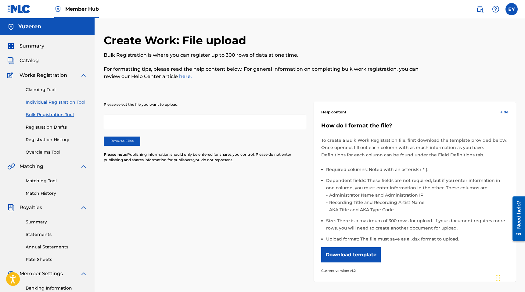
click at [57, 104] on link "Individual Registration Tool" at bounding box center [57, 102] width 62 height 6
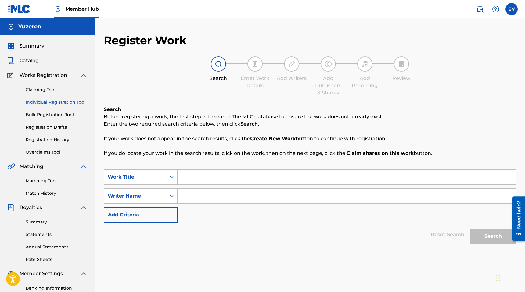
click at [209, 179] on input "Search Form" at bounding box center [347, 177] width 338 height 15
type input "Yellow Tape"
click at [204, 191] on input "Search Form" at bounding box center [347, 196] width 338 height 15
type input "[PERSON_NAME]"
click at [388, 233] on button "Search" at bounding box center [493, 236] width 46 height 15
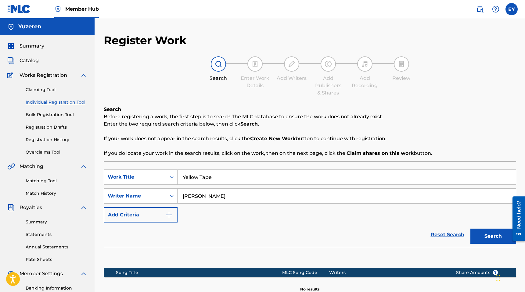
scroll to position [86, 0]
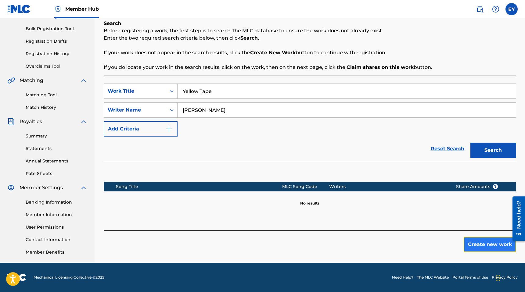
click at [388, 240] on button "Create new work" at bounding box center [490, 244] width 52 height 15
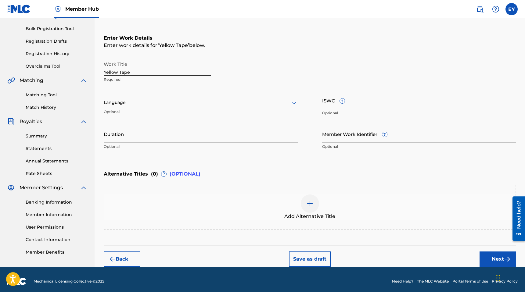
click at [151, 104] on div at bounding box center [201, 103] width 194 height 8
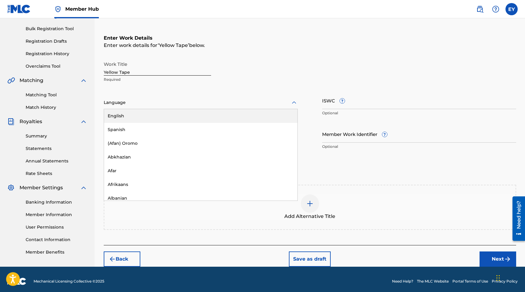
click at [150, 116] on div "English" at bounding box center [200, 116] width 193 height 14
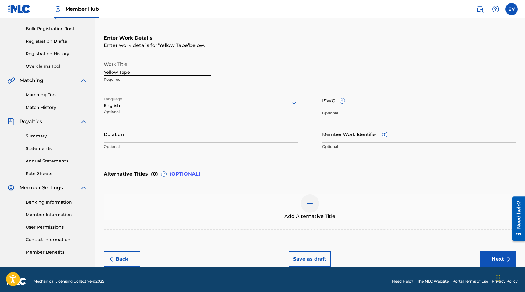
click at [369, 106] on input "ISWC ?" at bounding box center [419, 100] width 194 height 17
click at [336, 108] on input "ISWC ?" at bounding box center [419, 100] width 194 height 17
paste input "T3353678367"
type input "T3353678367"
click at [221, 139] on input "Duration" at bounding box center [201, 133] width 194 height 17
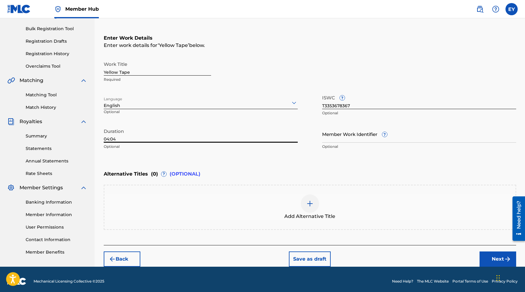
type input "04:04"
click at [388, 260] on img "submit" at bounding box center [507, 259] width 7 height 7
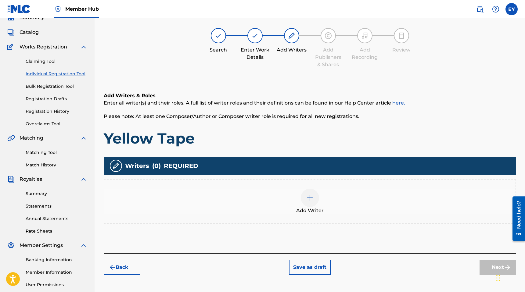
scroll to position [27, 0]
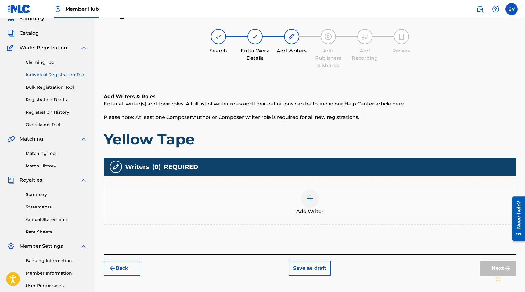
click at [319, 198] on div "Add Writer" at bounding box center [309, 203] width 411 height 26
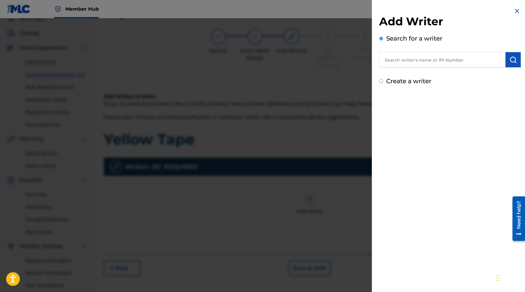
click at [388, 82] on label "Create a writer" at bounding box center [408, 80] width 45 height 7
radio input "true"
click at [383, 82] on input "Create a writer" at bounding box center [381, 81] width 4 height 4
radio input "false"
radio input "true"
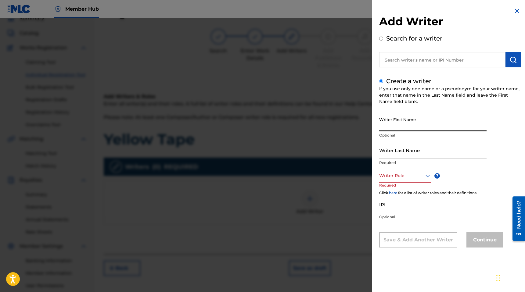
click at [388, 127] on input "Writer First Name" at bounding box center [432, 122] width 107 height 17
click at [388, 125] on input "[PERSON_NAME]" at bounding box center [432, 122] width 107 height 17
click at [388, 130] on input "[PERSON_NAME]" at bounding box center [432, 122] width 107 height 17
type input "[PERSON_NAME]"
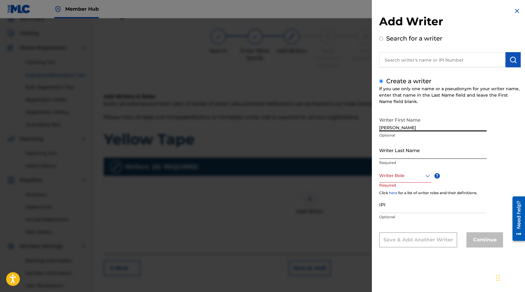
click at [388, 147] on input "Writer Last Name" at bounding box center [432, 150] width 107 height 17
type input "Yu"
click at [383, 174] on div at bounding box center [405, 176] width 52 height 8
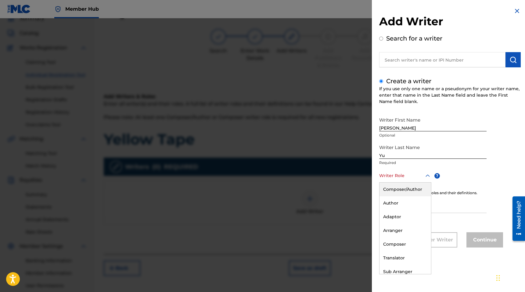
click at [388, 193] on div "Composer/Author" at bounding box center [406, 190] width 52 height 14
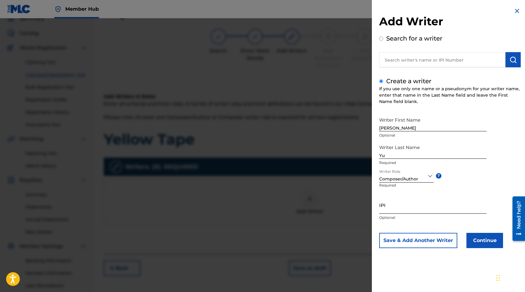
click at [388, 212] on input "IPI" at bounding box center [432, 204] width 107 height 17
paste input "1257346345"
type input "1257346345"
click at [388, 243] on button "Continue" at bounding box center [485, 240] width 37 height 15
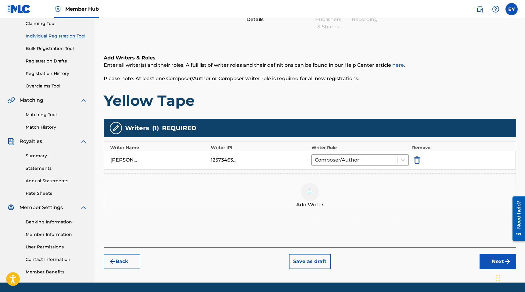
scroll to position [72, 0]
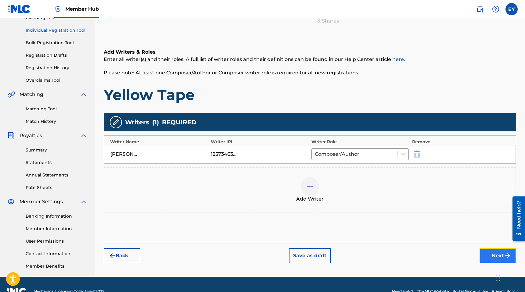
click at [388, 255] on button "Next" at bounding box center [498, 255] width 37 height 15
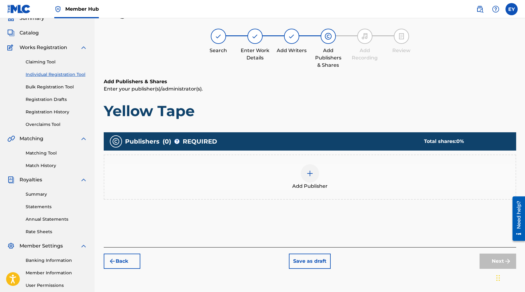
scroll to position [27, 0]
click at [305, 176] on div at bounding box center [310, 174] width 18 height 18
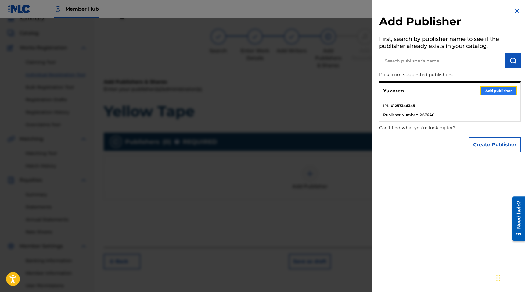
click at [388, 92] on button "Add publisher" at bounding box center [498, 90] width 37 height 9
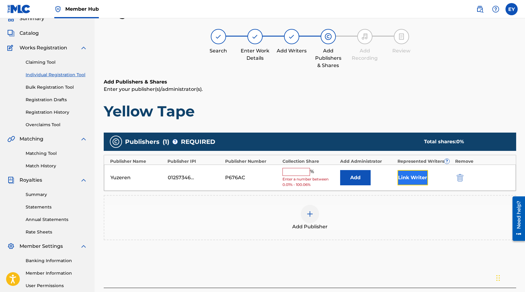
click at [388, 180] on button "Link Writer" at bounding box center [413, 177] width 31 height 15
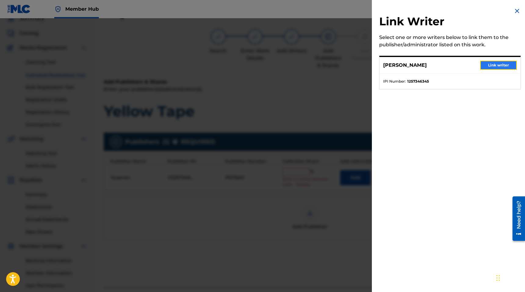
click at [388, 65] on button "Link writer" at bounding box center [498, 65] width 37 height 9
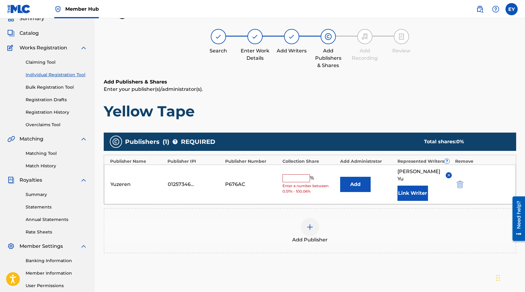
click at [301, 175] on input "text" at bounding box center [296, 179] width 27 height 8
type input "100"
click at [388, 268] on div "Add Publishers & Shares Enter your publisher(s)/administrator(s). Yellow Tape P…" at bounding box center [310, 189] width 413 height 223
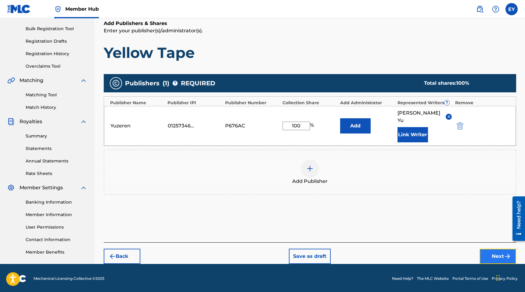
click at [388, 254] on button "Next" at bounding box center [498, 256] width 37 height 15
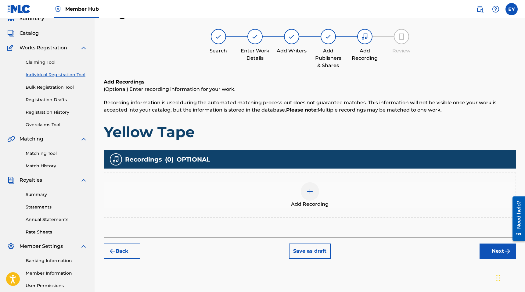
click at [332, 195] on div "Add Recording" at bounding box center [309, 195] width 411 height 26
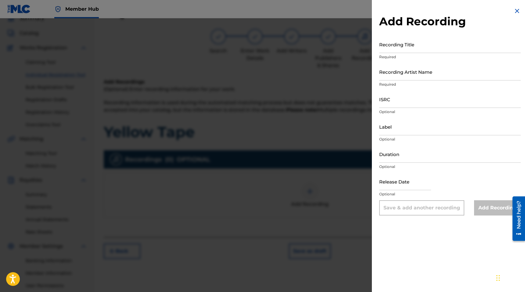
click at [388, 55] on p "Required" at bounding box center [450, 56] width 142 height 5
click at [388, 52] on input "Recording Title" at bounding box center [450, 44] width 142 height 17
type input "Yellow Tape"
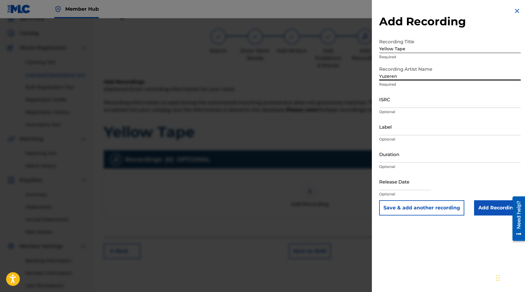
type input "Yuzeren"
paste input "QZZ7L2553675"
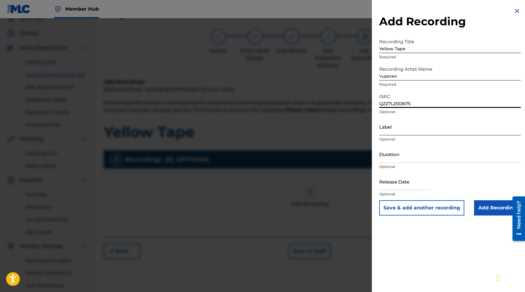
type input "QZZ7L2553675"
click at [388, 130] on input "Label" at bounding box center [450, 126] width 142 height 17
type input "BLů"
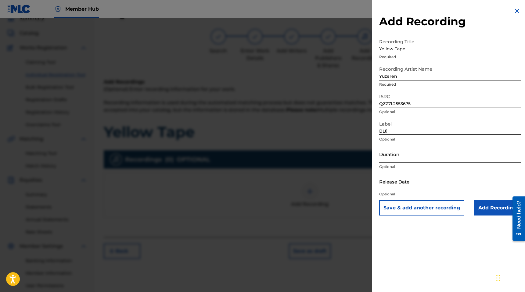
click at [388, 161] on input "Duration" at bounding box center [450, 154] width 142 height 17
type input "04:04"
click at [388, 183] on input "text" at bounding box center [405, 181] width 52 height 17
select select "8"
select select "2025"
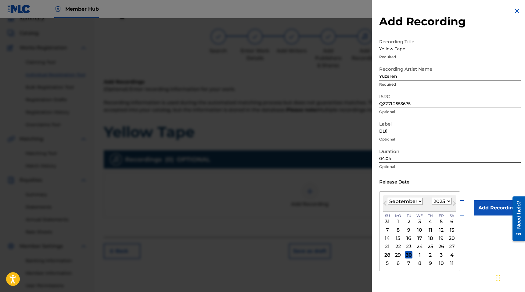
click at [388, 184] on input "text" at bounding box center [405, 181] width 52 height 17
click at [385, 243] on div "21" at bounding box center [387, 246] width 7 height 7
type input "[DATE]"
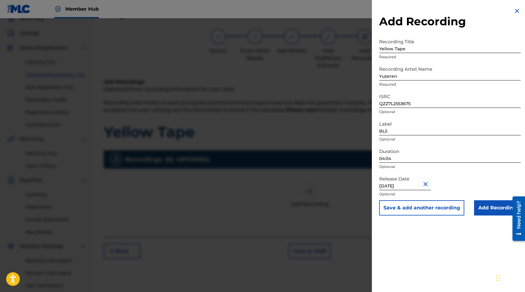
click at [388, 186] on input "[DATE]" at bounding box center [405, 181] width 52 height 17
select select "8"
select select "2025"
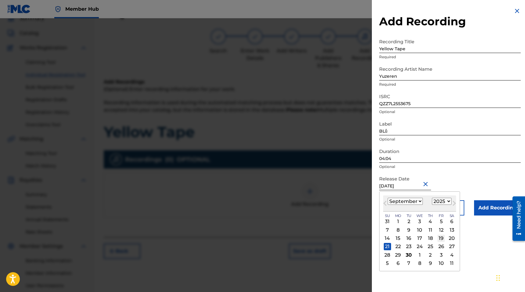
click at [388, 237] on div "19" at bounding box center [441, 238] width 7 height 7
type input "[DATE]"
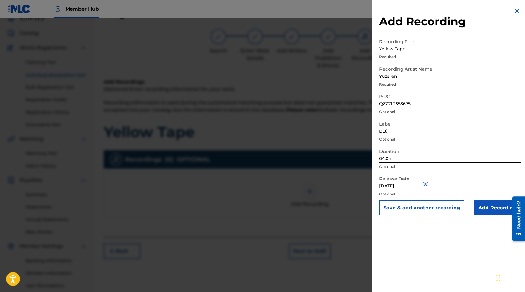
click at [388, 190] on div "Release Date [DATE] Optional" at bounding box center [450, 186] width 142 height 27
click at [388, 205] on input "Add Recording" at bounding box center [497, 207] width 47 height 15
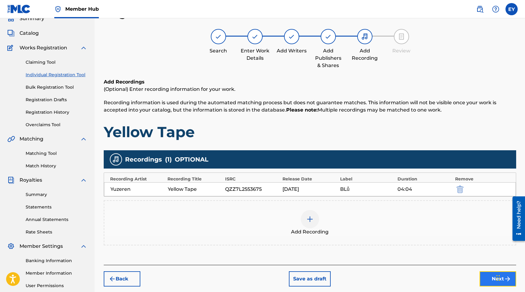
click at [388, 279] on button "Next" at bounding box center [498, 279] width 37 height 15
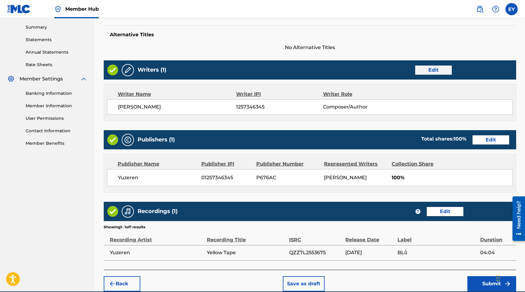
scroll to position [223, 0]
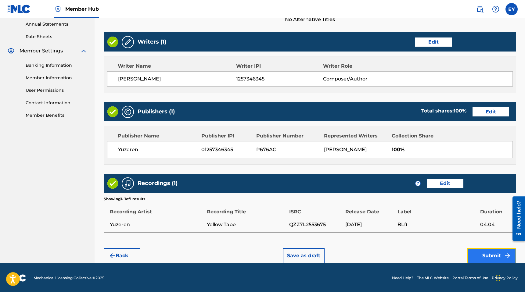
click at [388, 249] on button "Submit" at bounding box center [491, 255] width 49 height 15
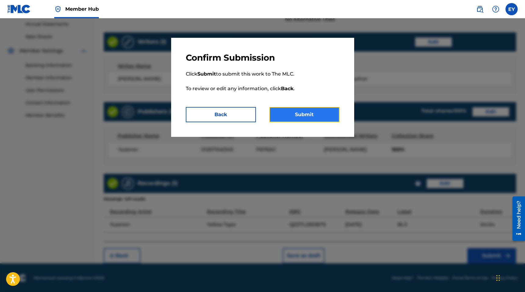
click at [300, 116] on button "Submit" at bounding box center [304, 114] width 70 height 15
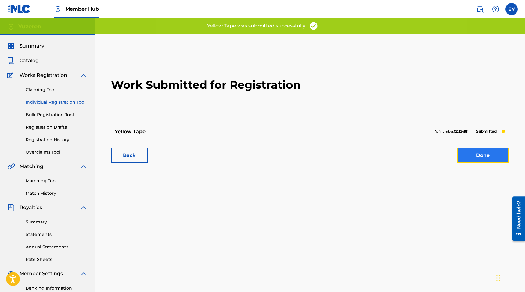
click at [388, 154] on link "Done" at bounding box center [483, 155] width 52 height 15
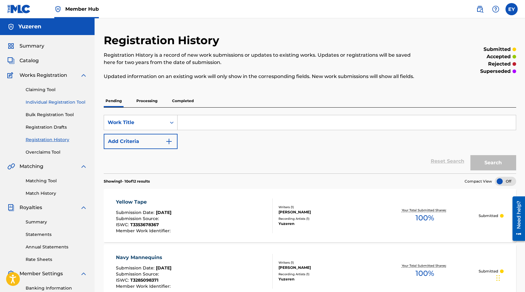
click at [45, 103] on link "Individual Registration Tool" at bounding box center [57, 102] width 62 height 6
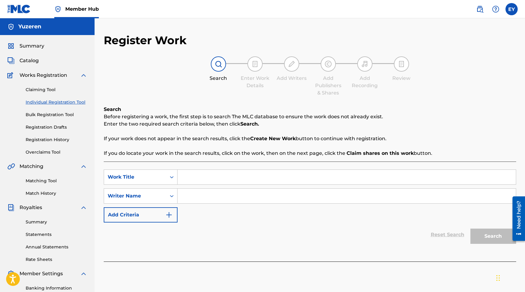
click at [212, 179] on input "Search Form" at bounding box center [347, 177] width 338 height 15
type input "To Water Love"
click at [199, 199] on input "Search Form" at bounding box center [347, 196] width 338 height 15
type input "[PERSON_NAME]"
click at [388, 236] on button "Search" at bounding box center [493, 236] width 46 height 15
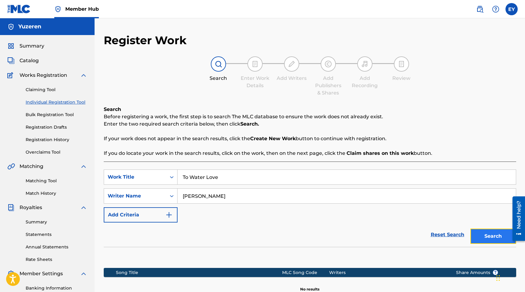
click at [388, 242] on button "Search" at bounding box center [493, 236] width 46 height 15
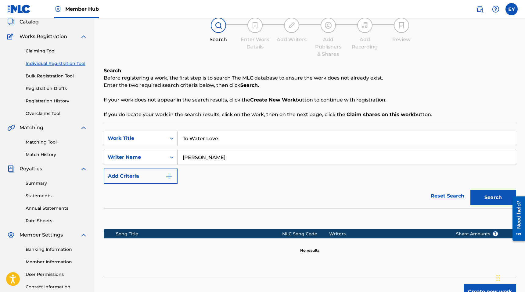
scroll to position [86, 0]
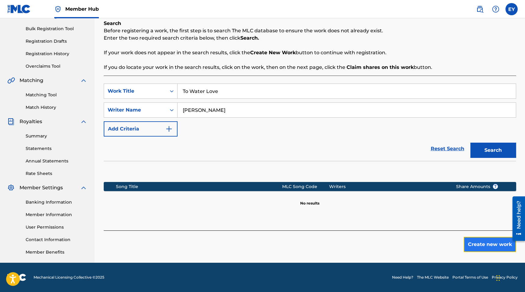
click at [388, 244] on button "Create new work" at bounding box center [490, 244] width 52 height 15
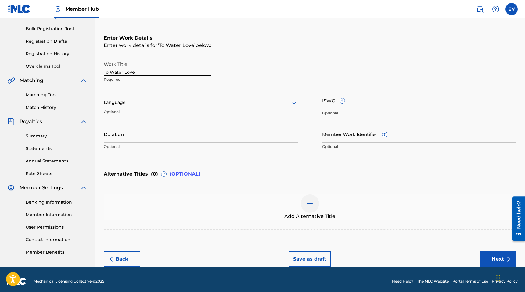
click at [215, 99] on div at bounding box center [201, 103] width 194 height 8
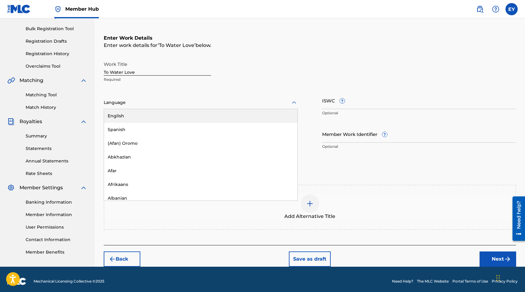
click at [196, 119] on div "English" at bounding box center [200, 116] width 193 height 14
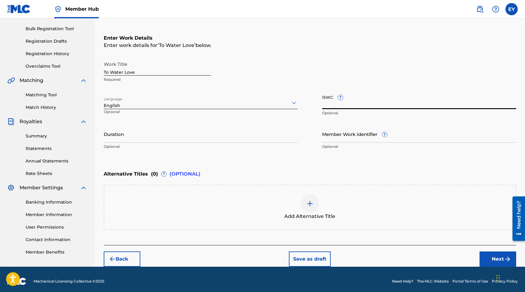
click at [342, 109] on input "ISWC ?" at bounding box center [419, 100] width 194 height 17
paste input "T3332056307"
type input "T3332056307"
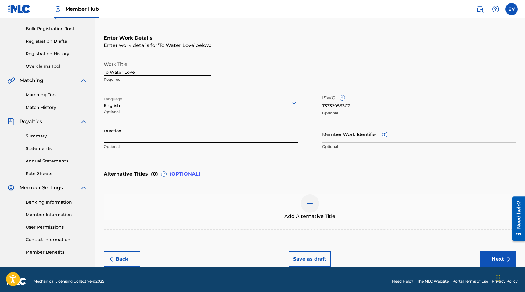
click at [244, 131] on input "Duration" at bounding box center [201, 133] width 194 height 17
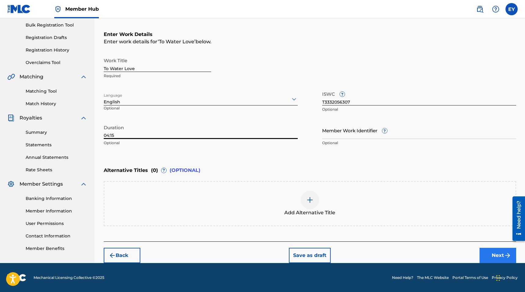
type input "04:15"
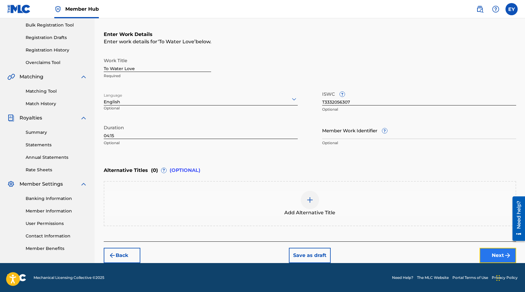
click at [388, 257] on img "submit" at bounding box center [507, 255] width 7 height 7
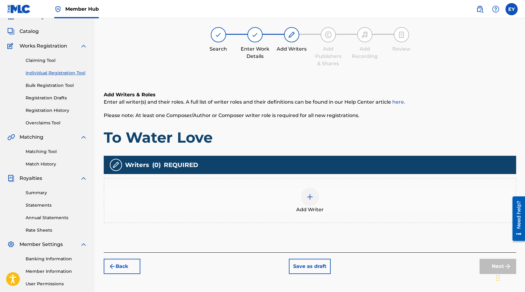
scroll to position [27, 0]
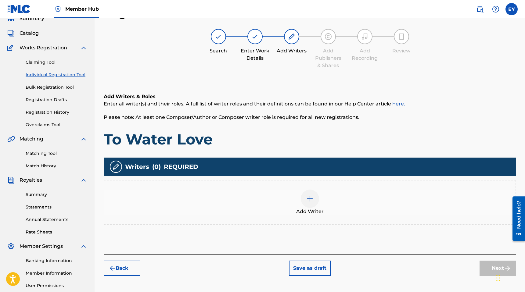
click at [303, 193] on div at bounding box center [310, 199] width 18 height 18
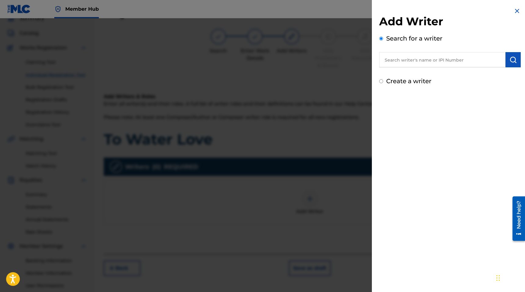
click at [388, 81] on label "Create a writer" at bounding box center [408, 80] width 45 height 7
radio input "true"
click at [383, 81] on input "Create a writer" at bounding box center [381, 81] width 4 height 4
radio input "false"
radio input "true"
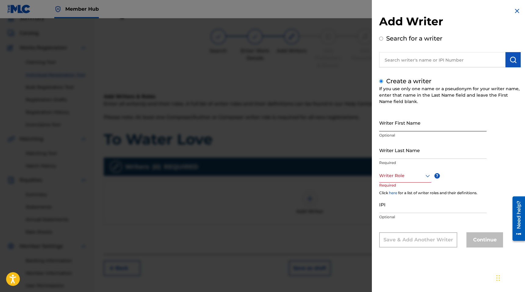
click at [388, 126] on input "Writer First Name" at bounding box center [432, 122] width 107 height 17
type input "[PERSON_NAME]"
type input "Yu"
click at [388, 178] on div at bounding box center [405, 176] width 52 height 8
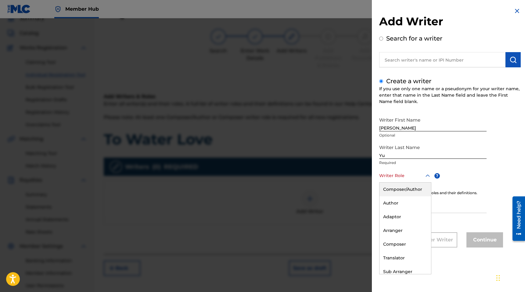
click at [388, 190] on div "Composer/Author" at bounding box center [406, 190] width 52 height 14
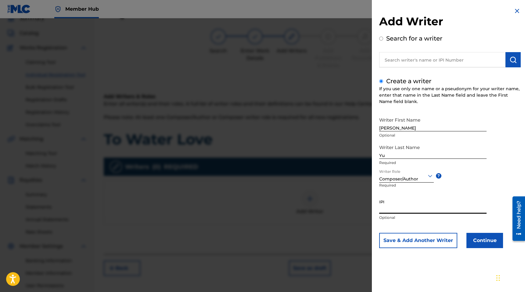
click at [388, 209] on input "IPI" at bounding box center [432, 204] width 107 height 17
paste input "1257346345"
type input "1257346345"
click at [388, 242] on button "Continue" at bounding box center [485, 240] width 37 height 15
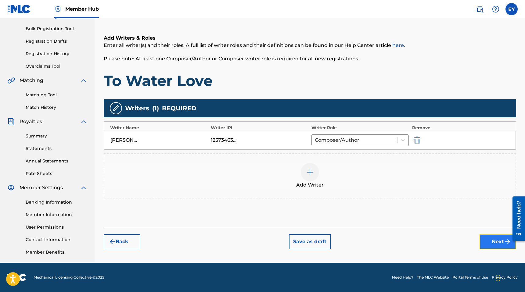
click at [388, 240] on button "Next" at bounding box center [498, 241] width 37 height 15
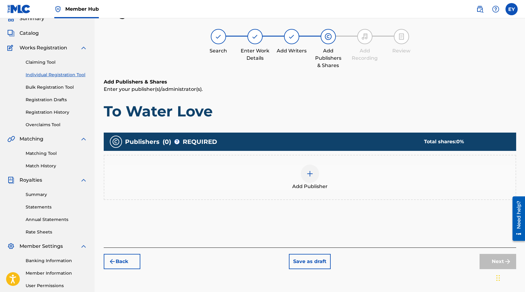
click at [327, 173] on div "Add Publisher" at bounding box center [309, 178] width 411 height 26
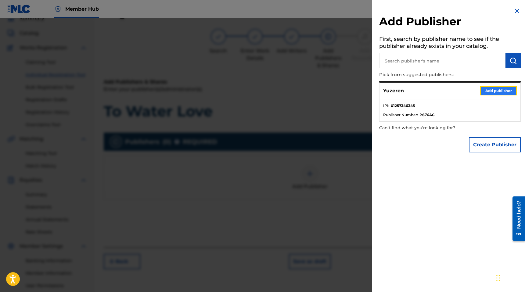
click at [388, 93] on button "Add publisher" at bounding box center [498, 90] width 37 height 9
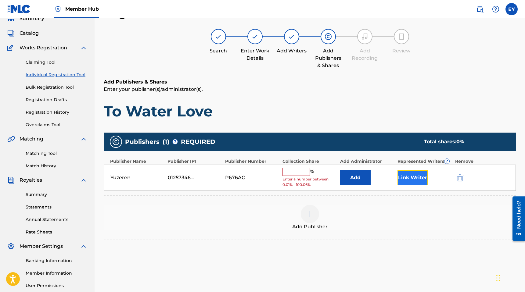
click at [388, 173] on button "Link Writer" at bounding box center [413, 177] width 31 height 15
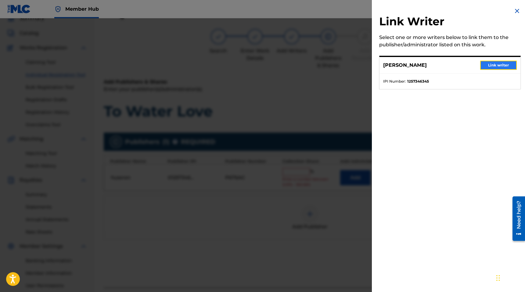
click at [388, 63] on button "Link writer" at bounding box center [498, 65] width 37 height 9
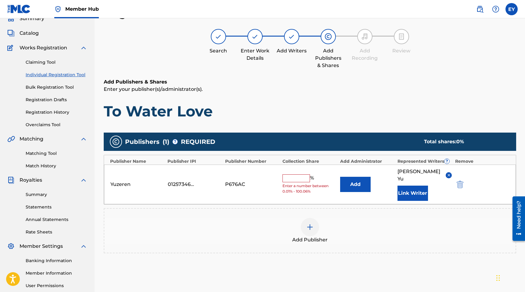
click at [296, 178] on input "text" at bounding box center [296, 179] width 27 height 8
type input "100"
click at [388, 269] on div "Add Publishers & Shares Enter your publisher(s)/administrator(s). To Water Love…" at bounding box center [310, 189] width 413 height 223
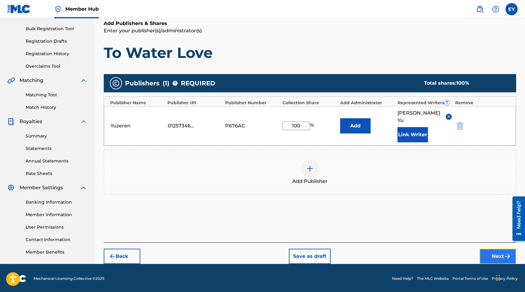
click at [388, 249] on button "Next" at bounding box center [498, 256] width 37 height 15
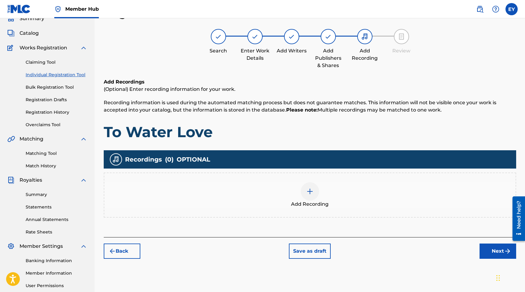
click at [319, 191] on div "Add Recording" at bounding box center [309, 195] width 411 height 26
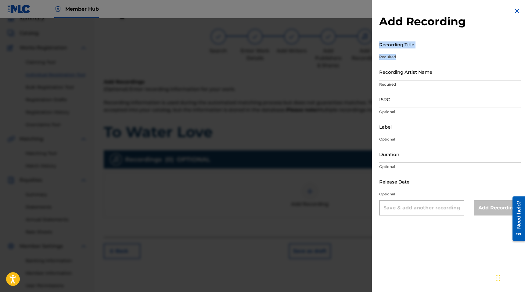
click at [388, 51] on div "Recording Title Required" at bounding box center [450, 49] width 142 height 27
click at [388, 51] on input "Recording Title" at bounding box center [450, 44] width 142 height 17
type input "To Water Love"
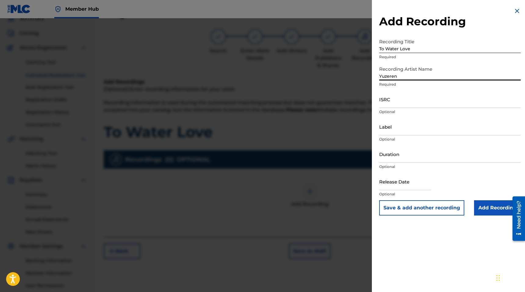
type input "Yuzeren"
paste input "QZMEM2597032"
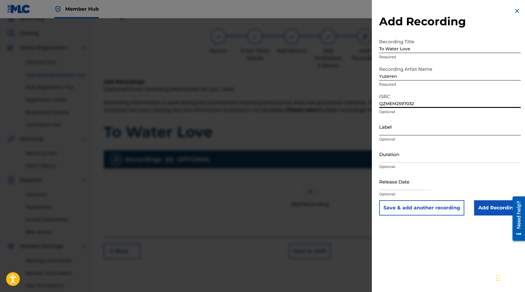
type input "QZMEM2597032"
click at [388, 132] on input "Label" at bounding box center [450, 126] width 142 height 17
type input "BLů"
click at [388, 158] on input "Duration" at bounding box center [450, 154] width 142 height 17
type input "04:15"
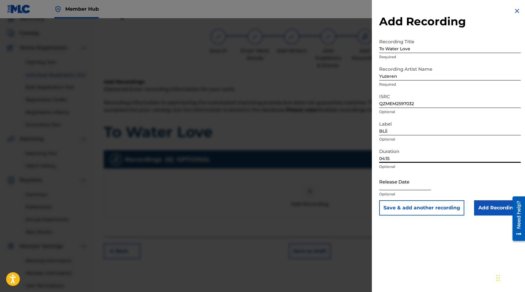
click at [388, 181] on input "text" at bounding box center [405, 181] width 52 height 17
select select "8"
select select "2025"
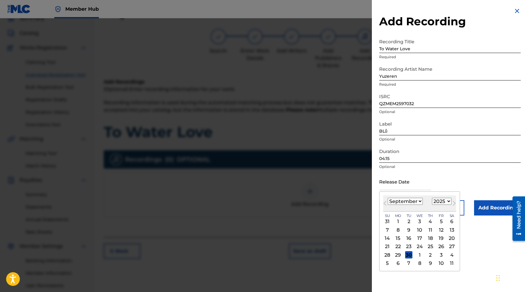
click at [388, 204] on select "January February March April May June July August September October November De…" at bounding box center [405, 201] width 35 height 7
select select "3"
click at [388, 198] on select "January February March April May June July August September October November De…" at bounding box center [405, 201] width 35 height 7
click at [388, 247] on div "25" at bounding box center [441, 246] width 7 height 7
type input "[DATE]"
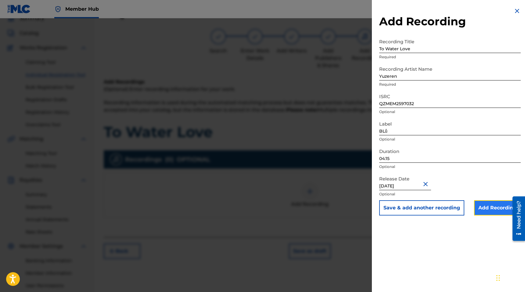
click at [388, 208] on input "Add Recording" at bounding box center [497, 207] width 47 height 15
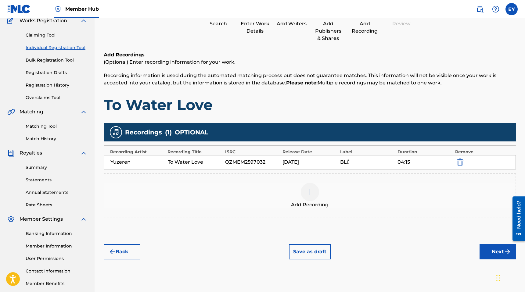
scroll to position [86, 0]
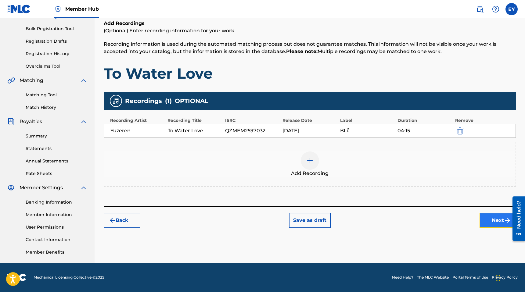
click at [388, 222] on button "Next" at bounding box center [498, 220] width 37 height 15
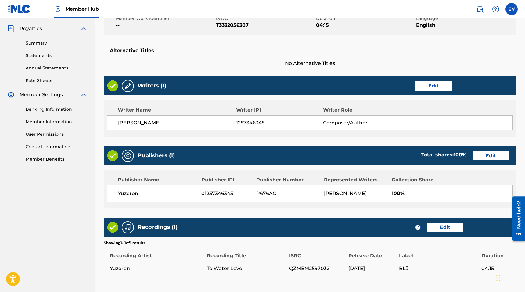
scroll to position [223, 0]
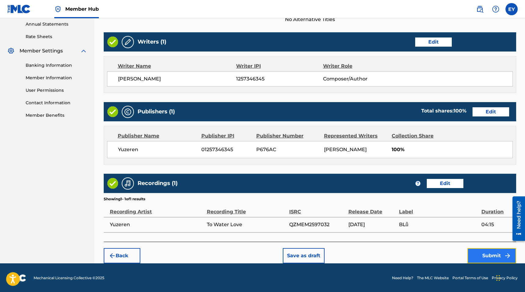
click at [388, 249] on button "Submit" at bounding box center [491, 255] width 49 height 15
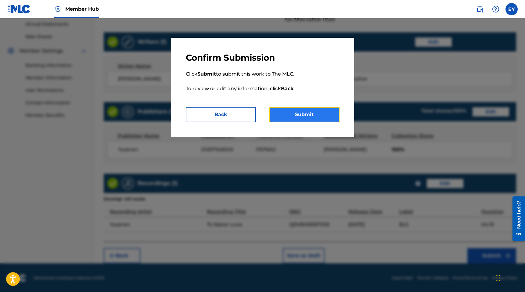
click at [332, 120] on button "Submit" at bounding box center [304, 114] width 70 height 15
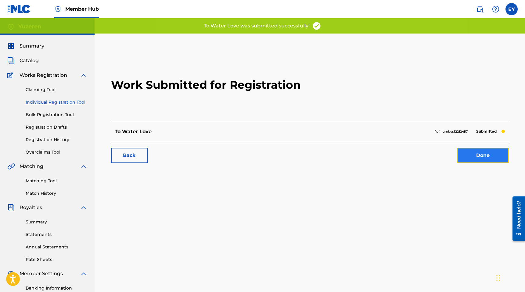
click at [388, 158] on link "Done" at bounding box center [483, 155] width 52 height 15
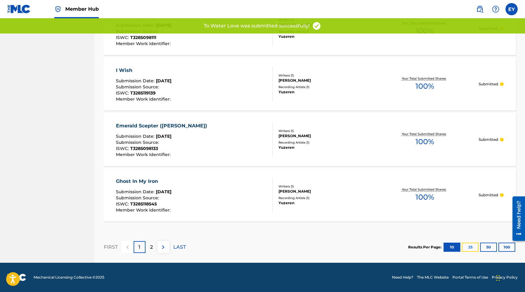
click at [388, 247] on button "25" at bounding box center [470, 247] width 17 height 9
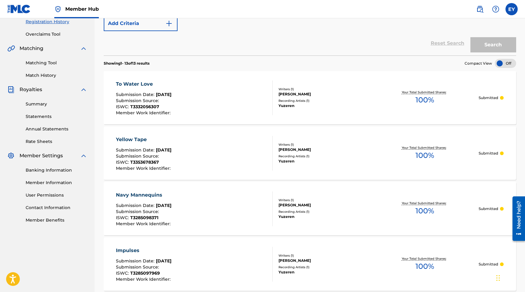
scroll to position [117, 0]
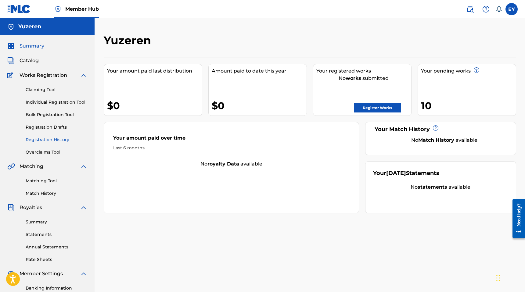
click at [50, 138] on link "Registration History" at bounding box center [57, 140] width 62 height 6
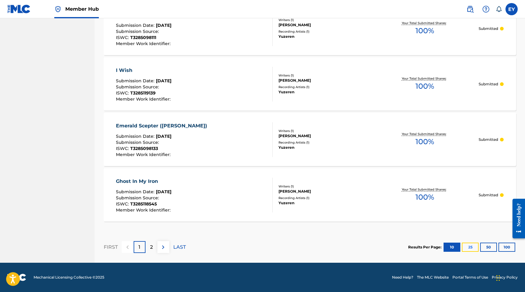
click at [463, 247] on button "25" at bounding box center [470, 247] width 17 height 9
